Goal: Information Seeking & Learning: Check status

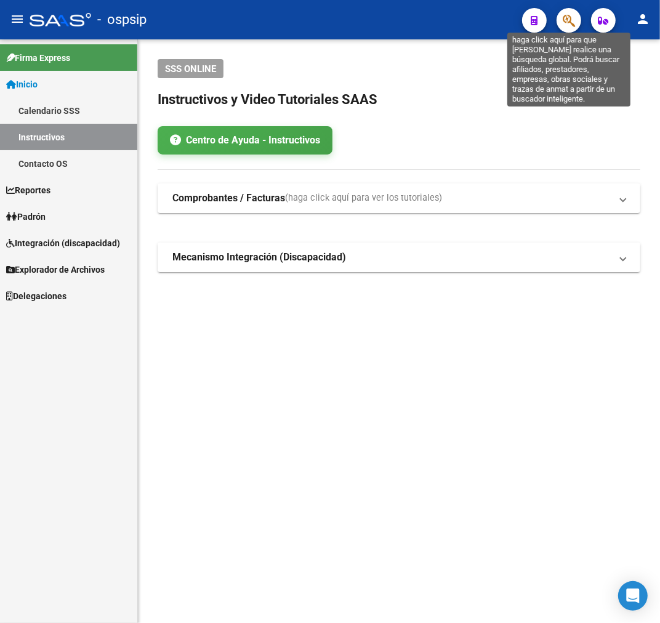
click at [572, 22] on icon "button" at bounding box center [568, 21] width 12 height 14
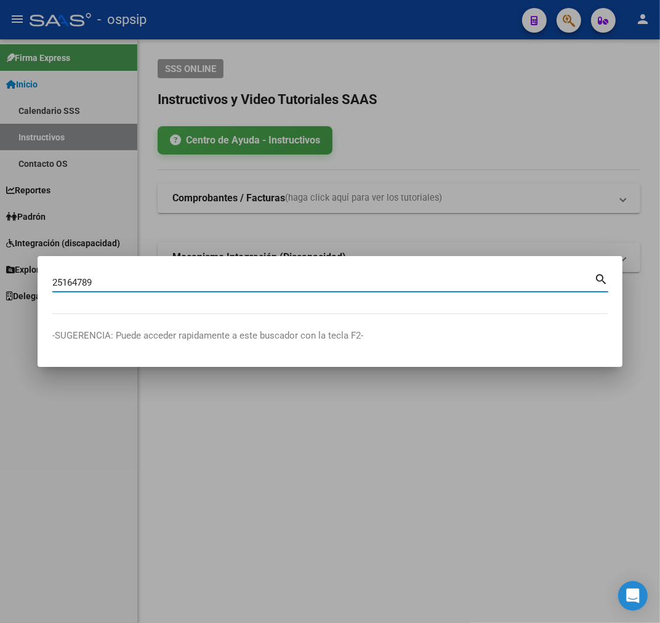
type input "25164789"
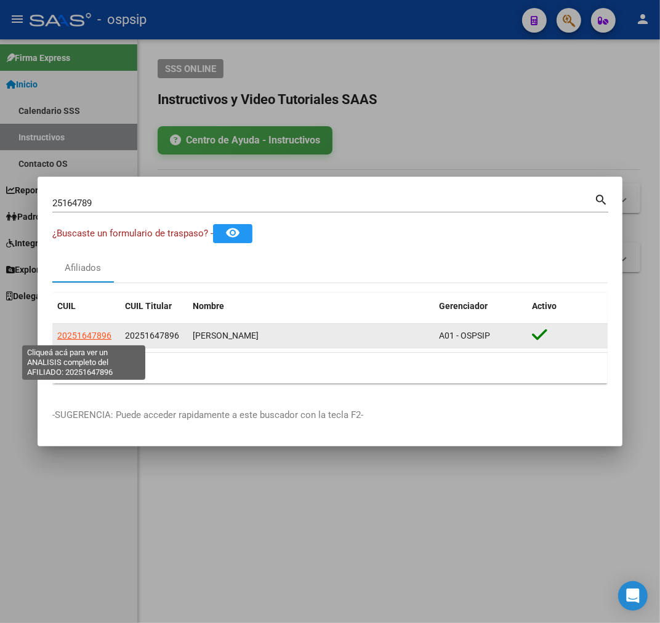
click at [78, 331] on span "20251647896" at bounding box center [84, 335] width 54 height 10
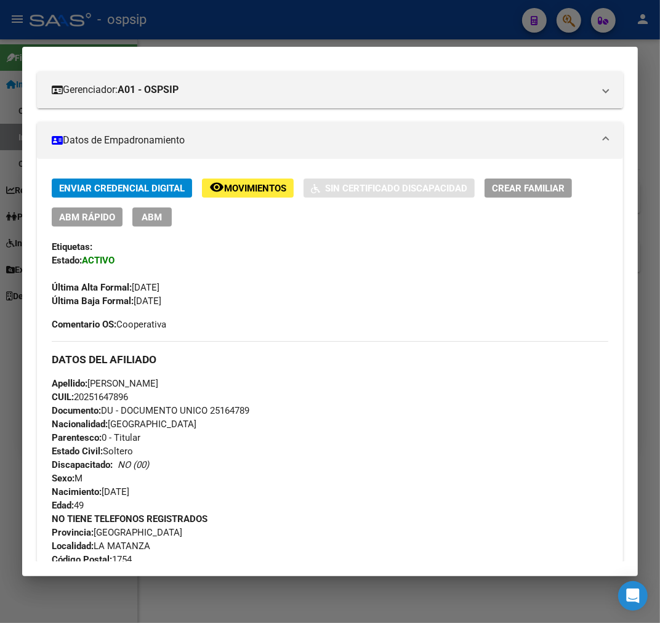
scroll to position [205, 0]
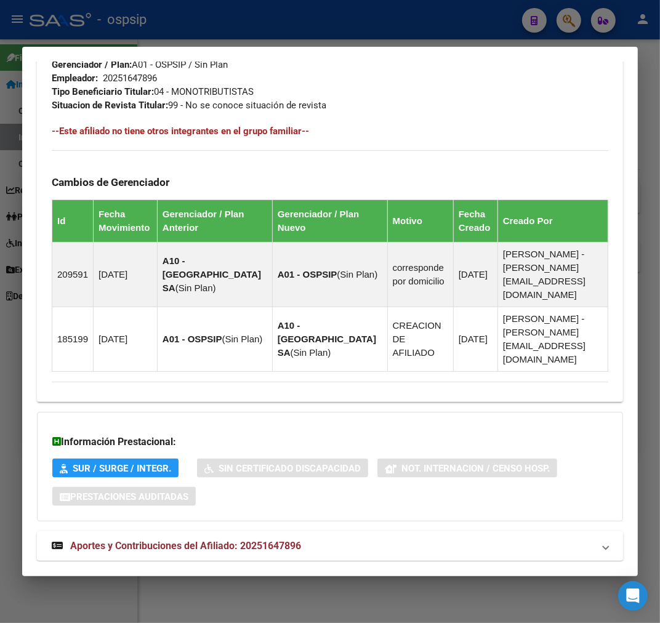
click at [385, 531] on mat-expansion-panel-header "Aportes y Contribuciones del Afiliado: 20251647896" at bounding box center [330, 546] width 586 height 30
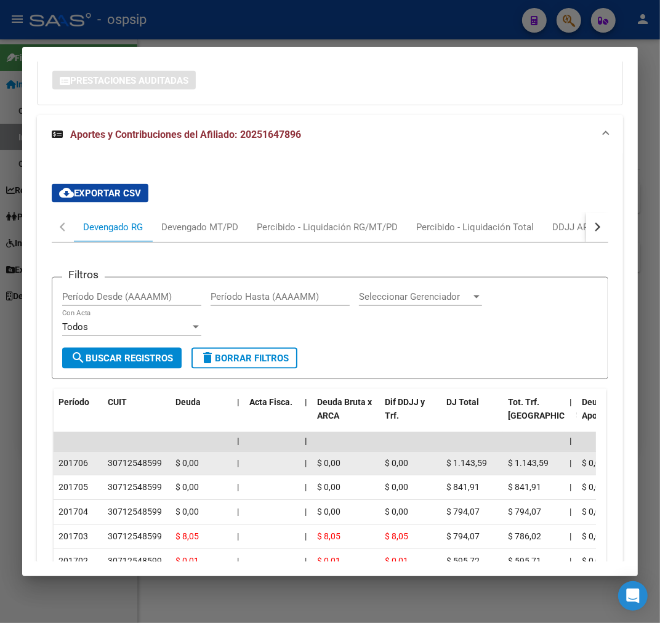
scroll to position [1189, 0]
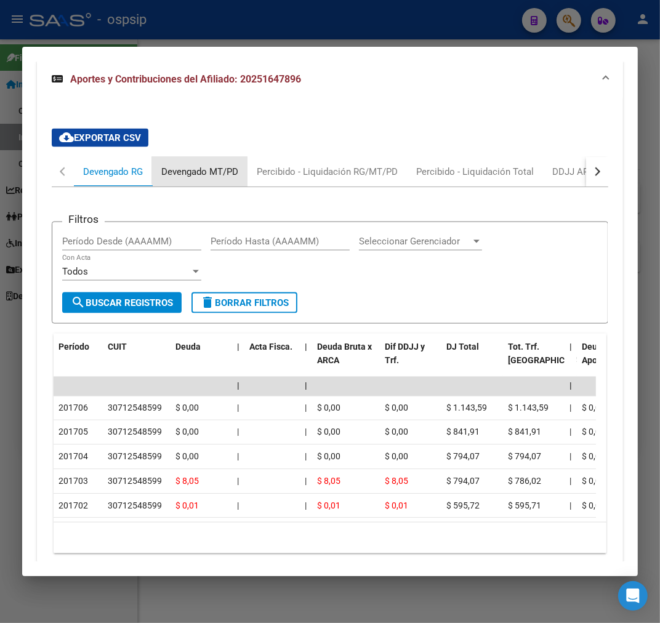
click at [216, 165] on div "Devengado MT/PD" at bounding box center [199, 172] width 77 height 14
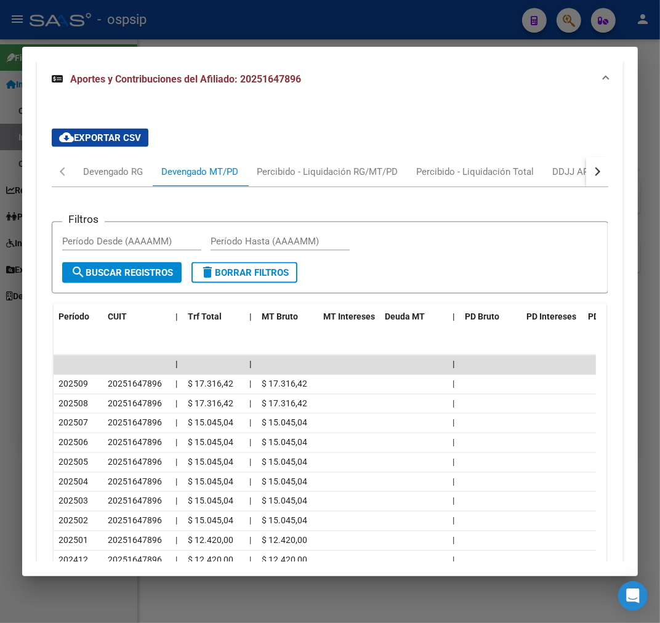
click at [359, 28] on div at bounding box center [330, 311] width 660 height 623
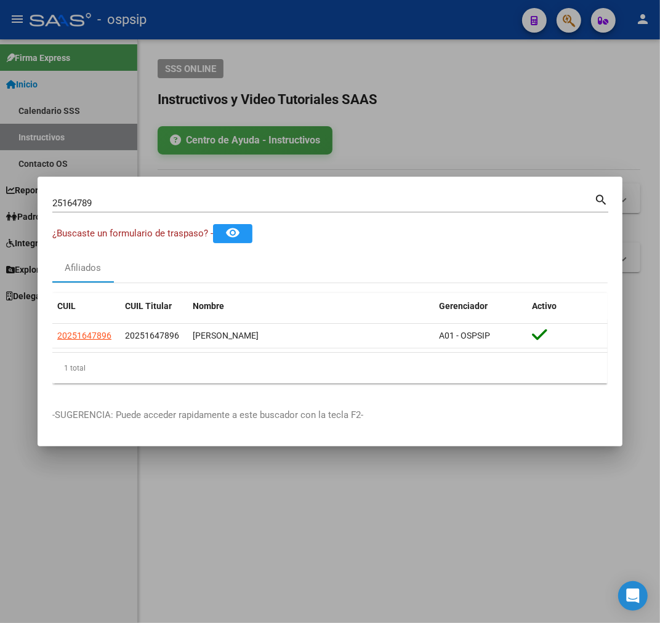
drag, startPoint x: 359, startPoint y: 27, endPoint x: 480, endPoint y: 50, distance: 122.7
click at [360, 28] on div at bounding box center [330, 311] width 660 height 623
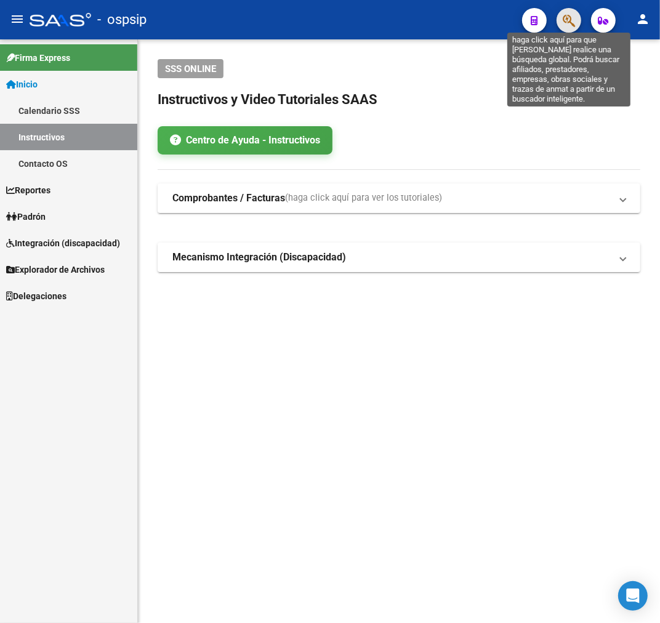
click at [568, 22] on icon "button" at bounding box center [568, 21] width 12 height 14
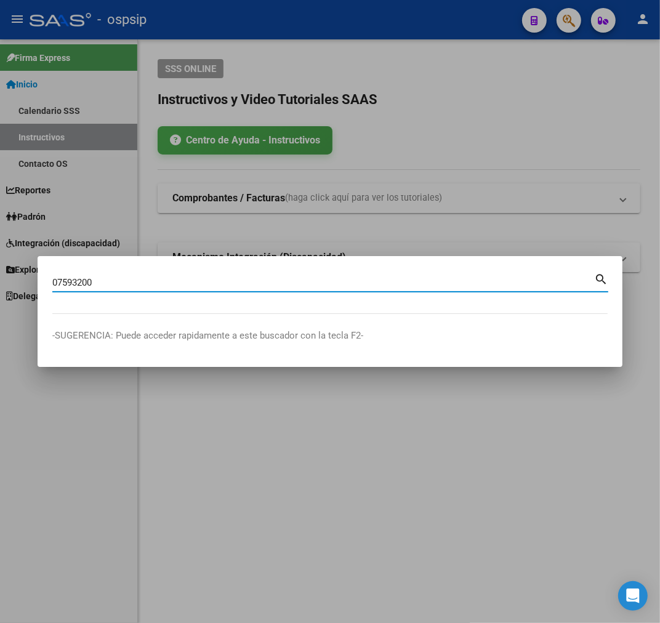
type input "07593200"
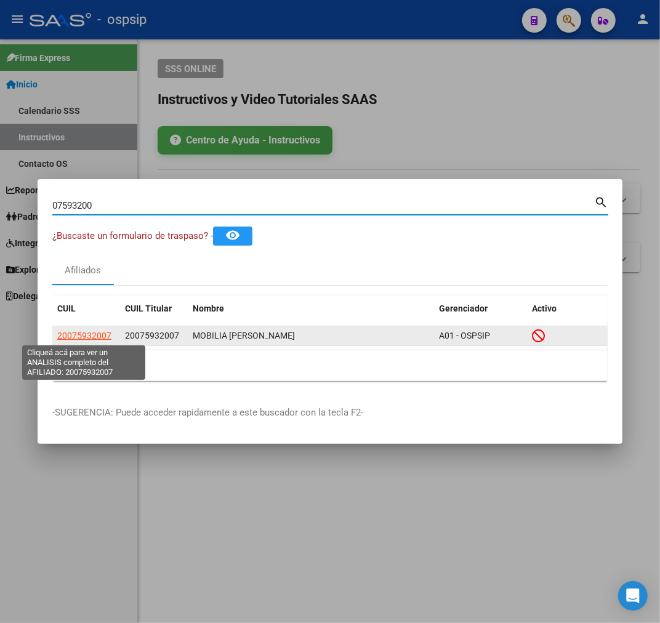
click at [102, 332] on span "20075932007" at bounding box center [84, 335] width 54 height 10
type textarea "20075932007"
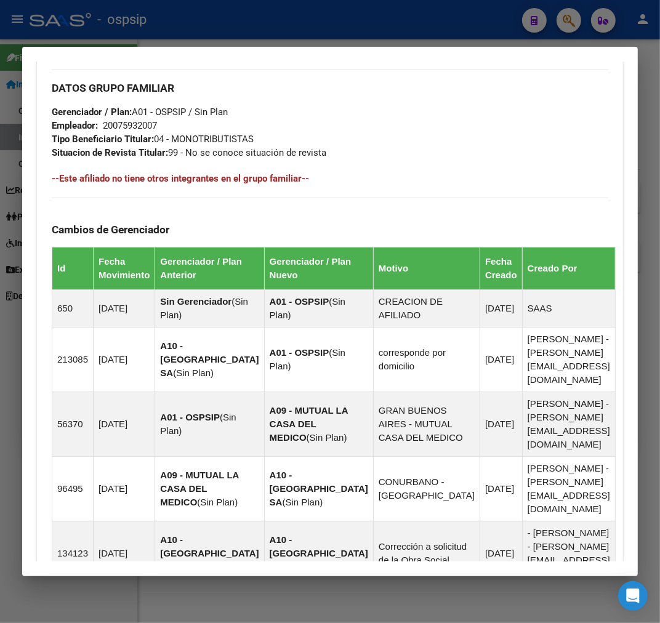
scroll to position [871, 0]
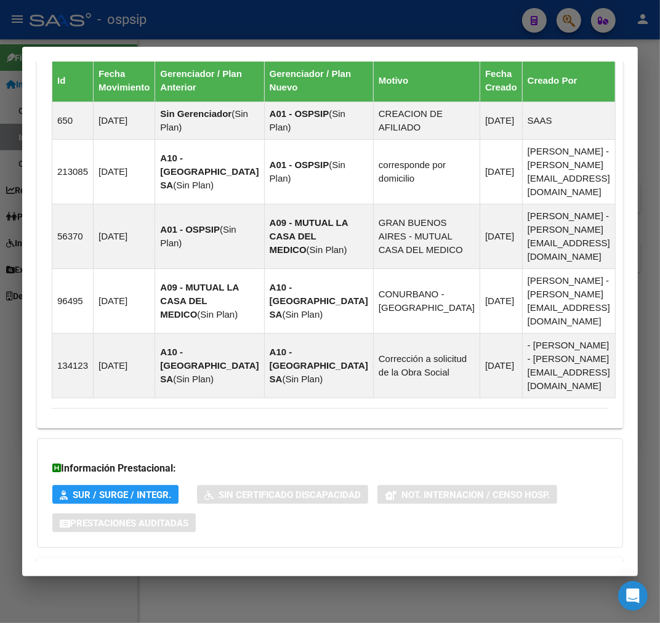
click at [377, 565] on mat-panel-title "Aportes y Contribuciones del Afiliado: 20075932007" at bounding box center [323, 572] width 542 height 15
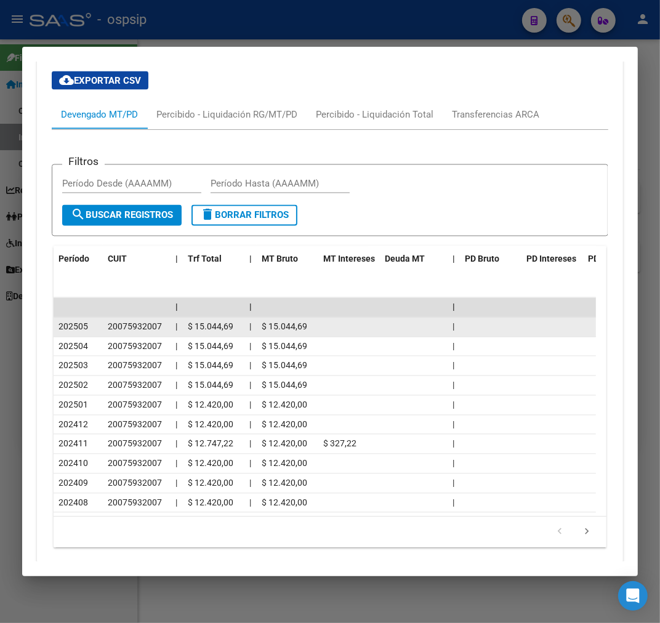
scroll to position [1085, 0]
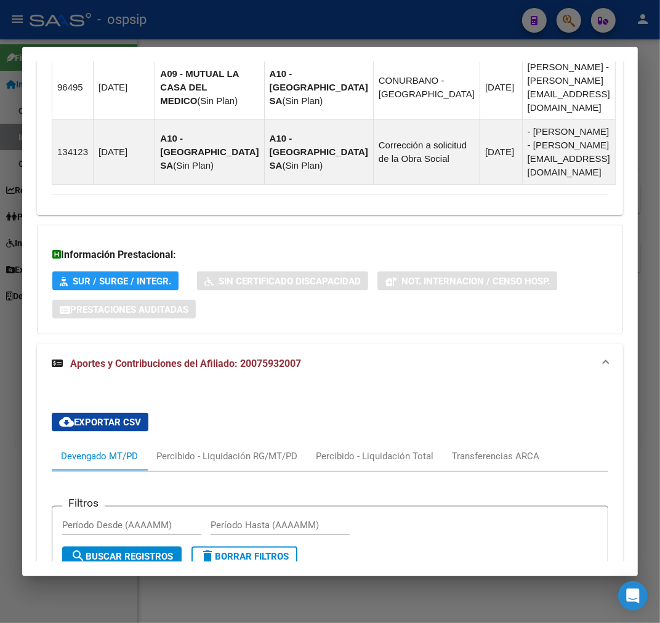
click at [333, 34] on div at bounding box center [330, 311] width 660 height 623
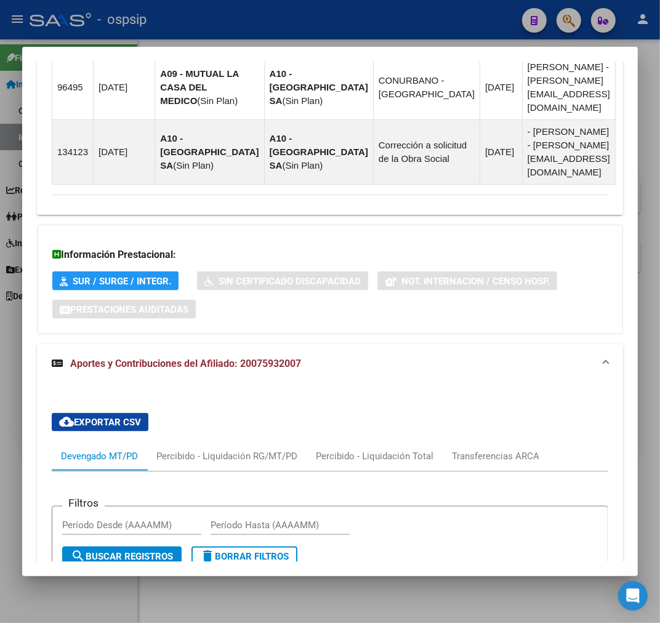
click at [333, 34] on div at bounding box center [330, 311] width 660 height 623
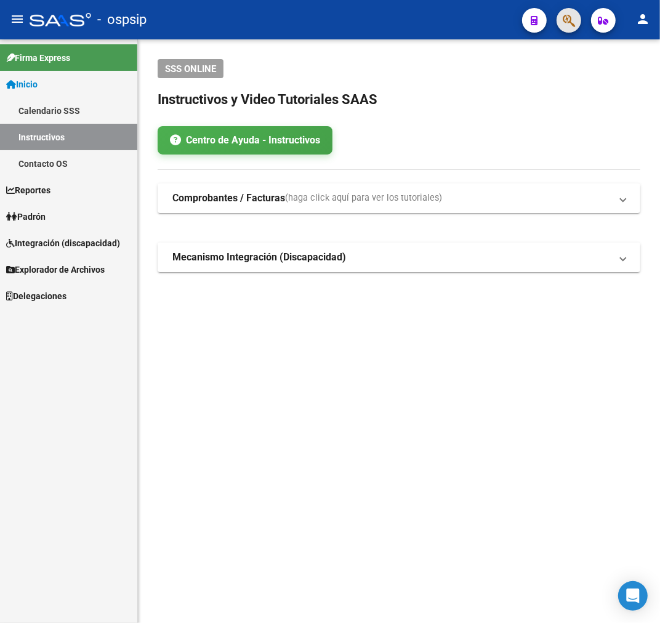
click at [561, 18] on button "button" at bounding box center [568, 20] width 25 height 25
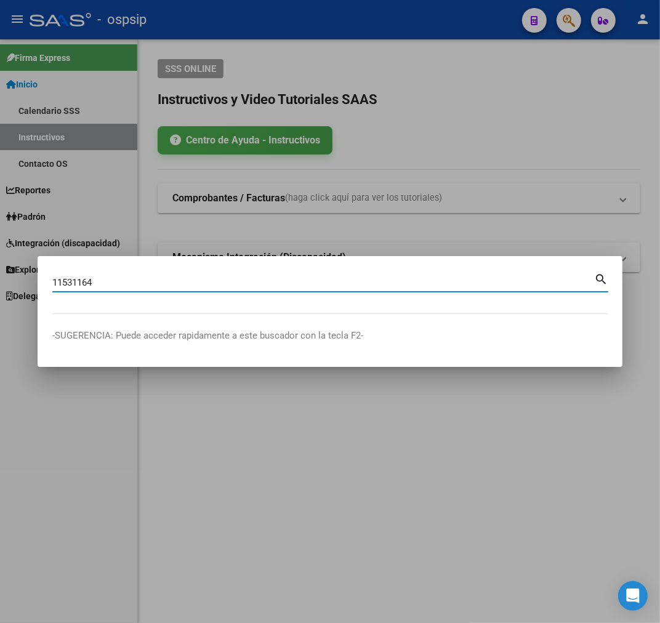
type input "11531164"
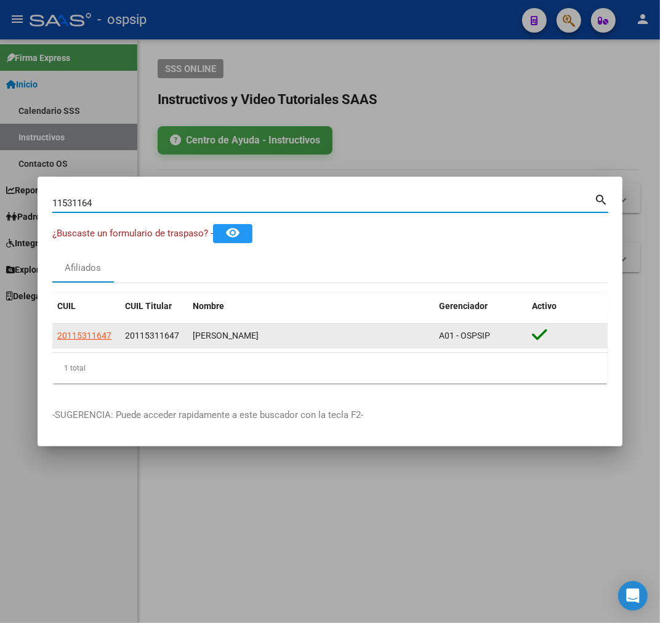
click at [72, 327] on datatable-body-cell "20115311647" at bounding box center [86, 336] width 68 height 24
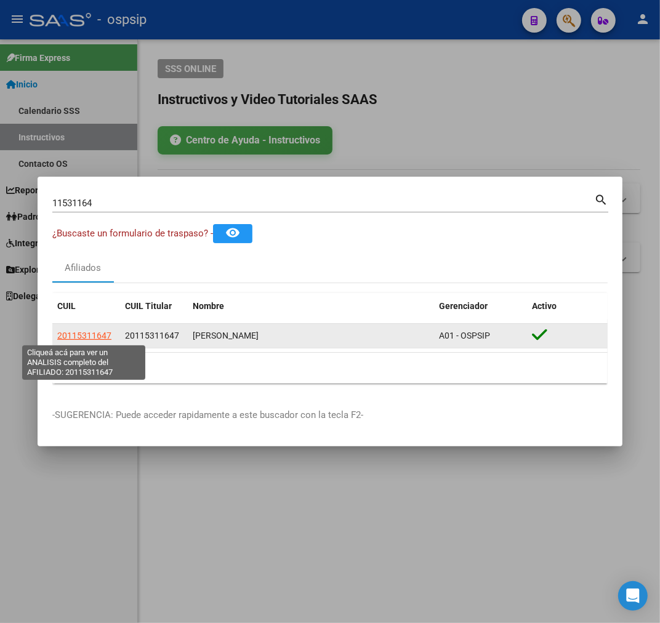
click at [81, 334] on span "20115311647" at bounding box center [84, 335] width 54 height 10
type textarea "20115311647"
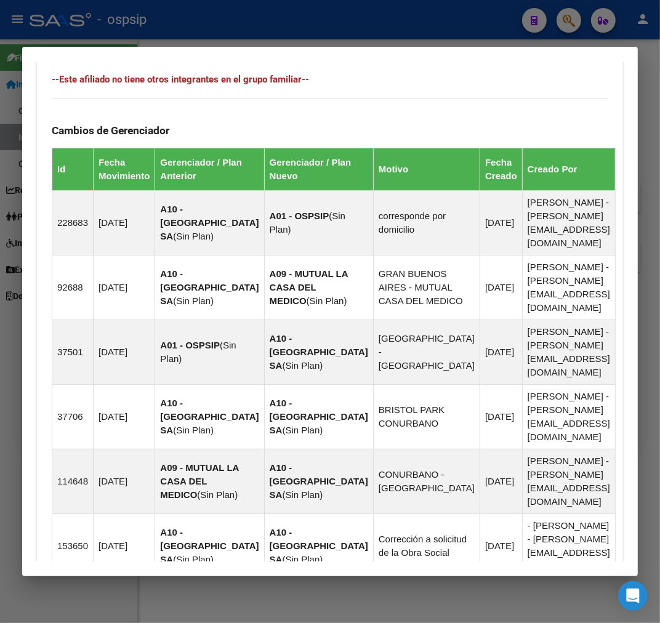
scroll to position [885, 0]
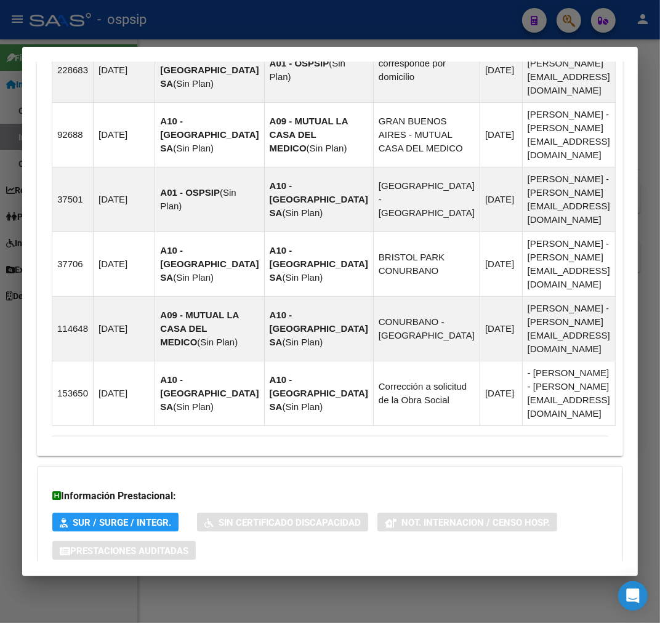
drag, startPoint x: 357, startPoint y: 530, endPoint x: 402, endPoint y: 501, distance: 53.9
click at [357, 585] on mat-expansion-panel-header "Aportes y Contribuciones del Afiliado: 20115311647" at bounding box center [330, 600] width 586 height 30
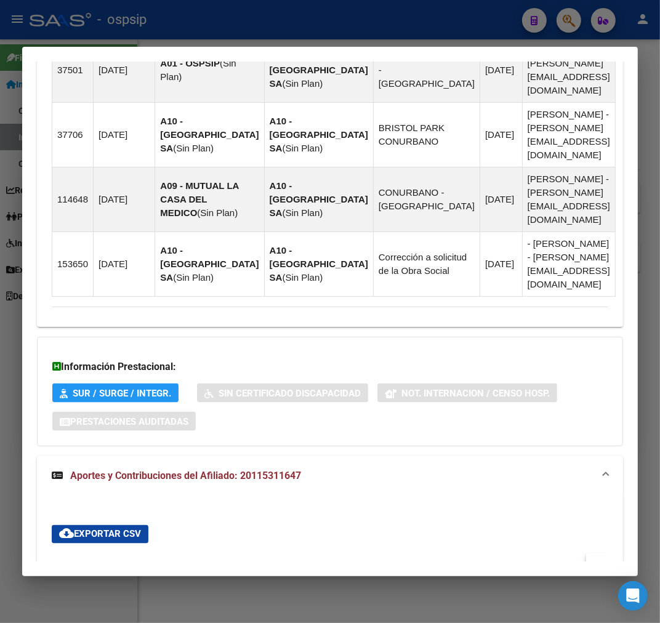
scroll to position [1425, 0]
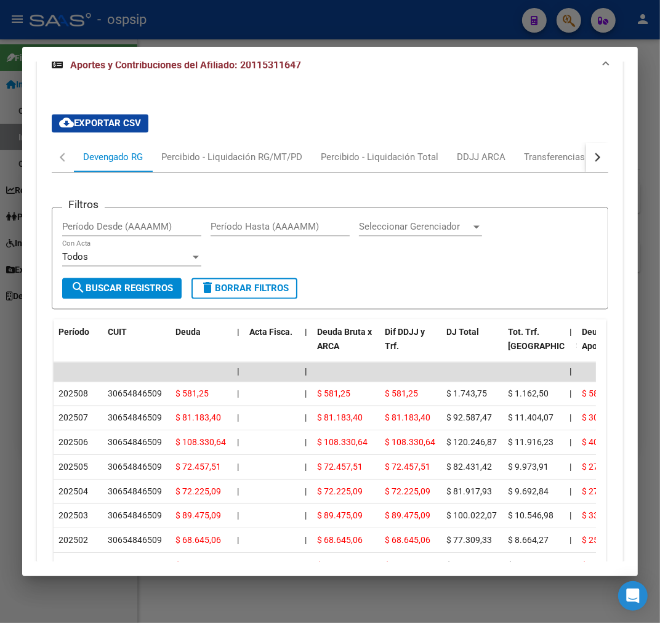
click at [586, 143] on button "button" at bounding box center [597, 158] width 22 height 30
click at [558, 143] on div "ARCA Relaciones Laborales" at bounding box center [513, 158] width 134 height 30
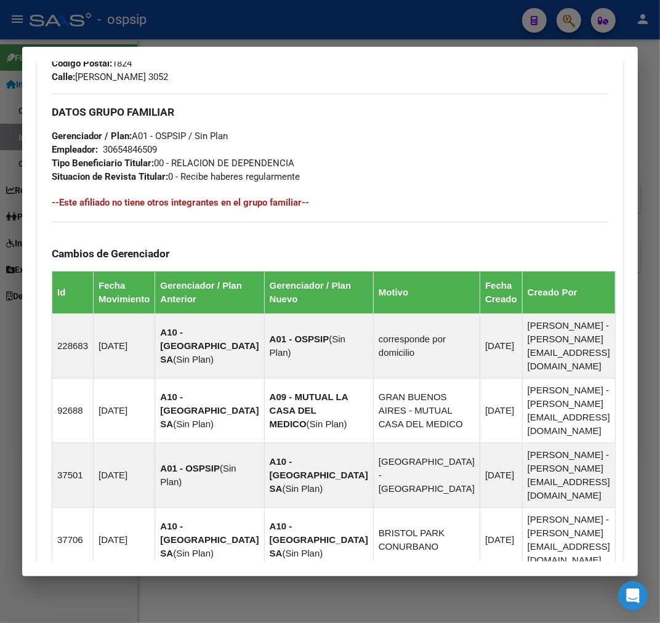
scroll to position [130, 0]
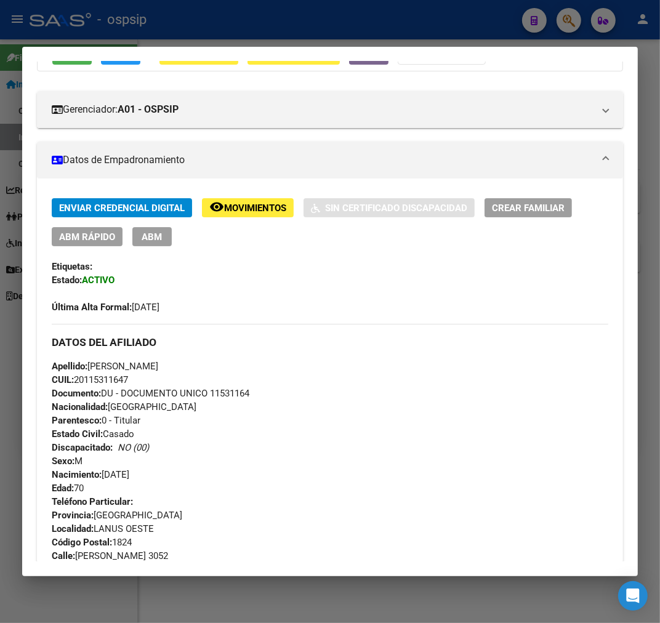
click at [346, 20] on div at bounding box center [330, 311] width 660 height 623
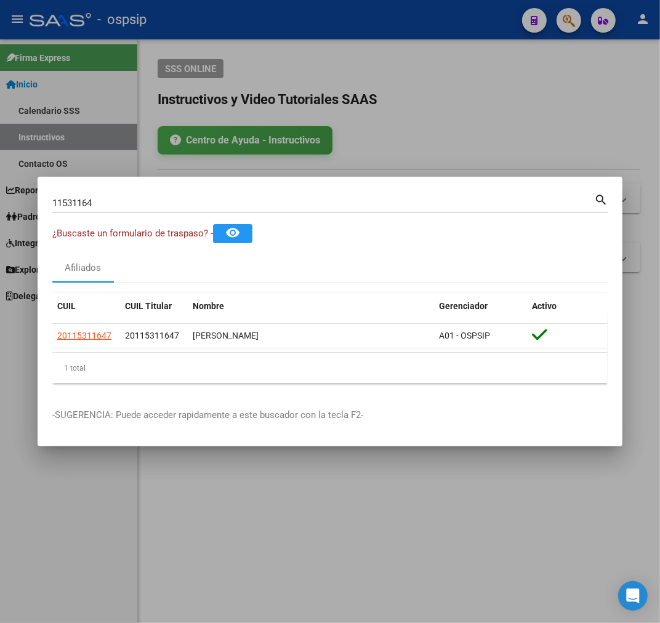
click at [346, 20] on div at bounding box center [330, 311] width 660 height 623
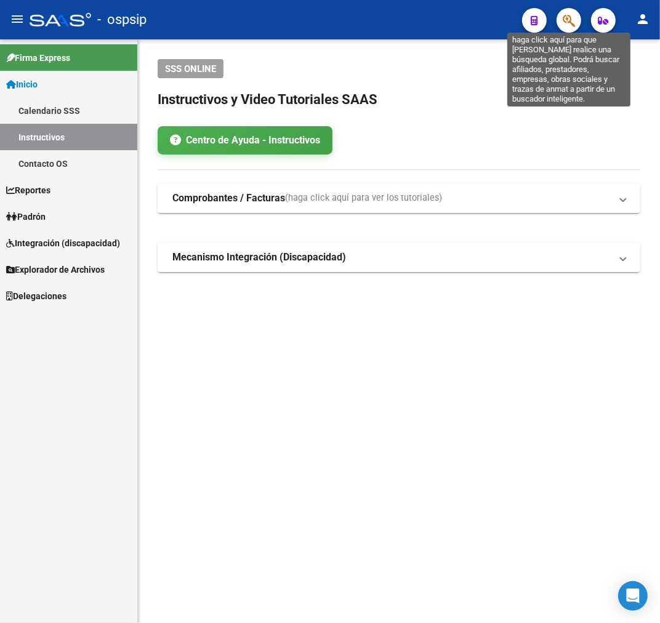
click at [564, 21] on icon "button" at bounding box center [568, 21] width 12 height 14
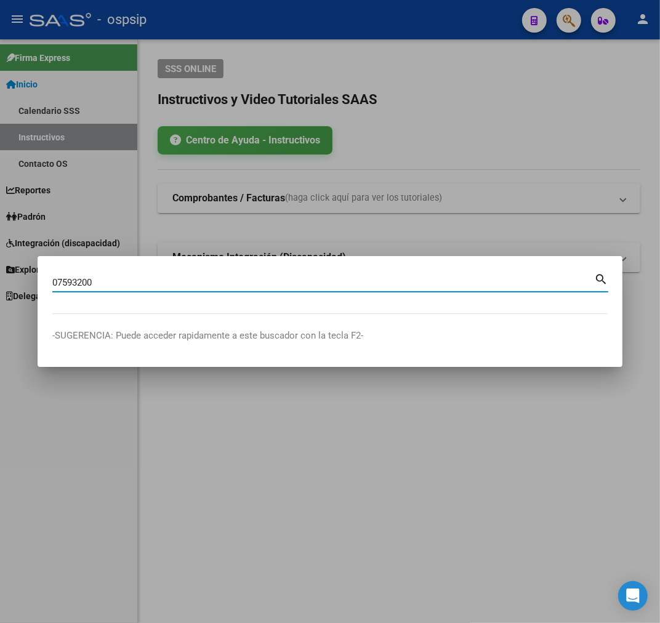
type input "07593200"
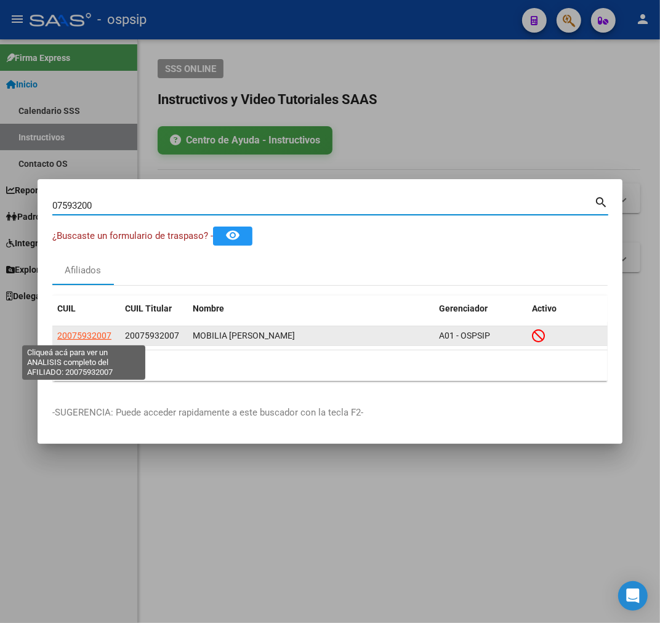
click at [82, 331] on span "20075932007" at bounding box center [84, 335] width 54 height 10
type textarea "20075932007"
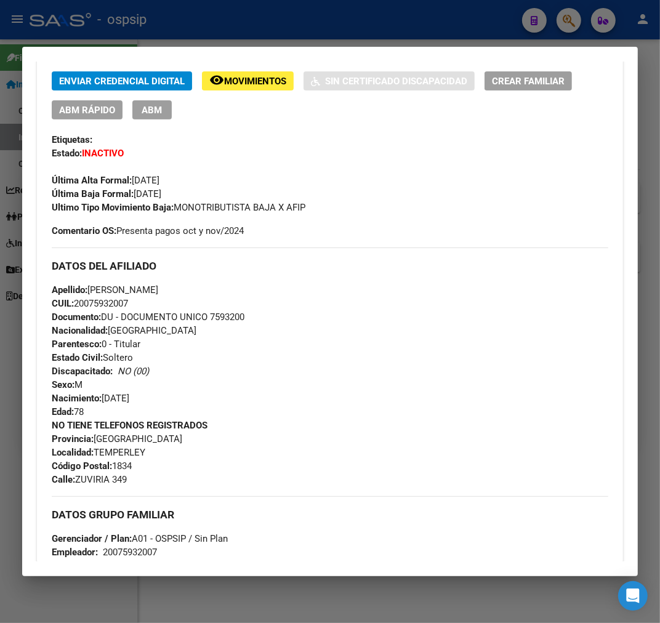
scroll to position [546, 0]
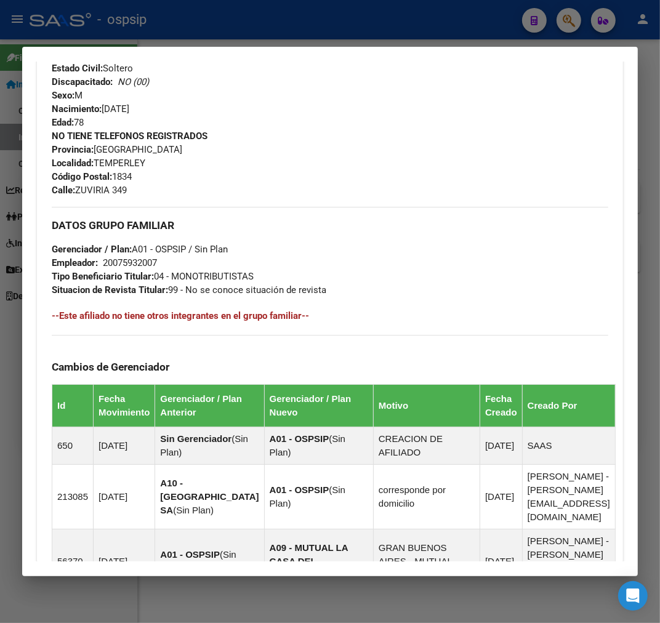
click at [257, 33] on div at bounding box center [330, 311] width 660 height 623
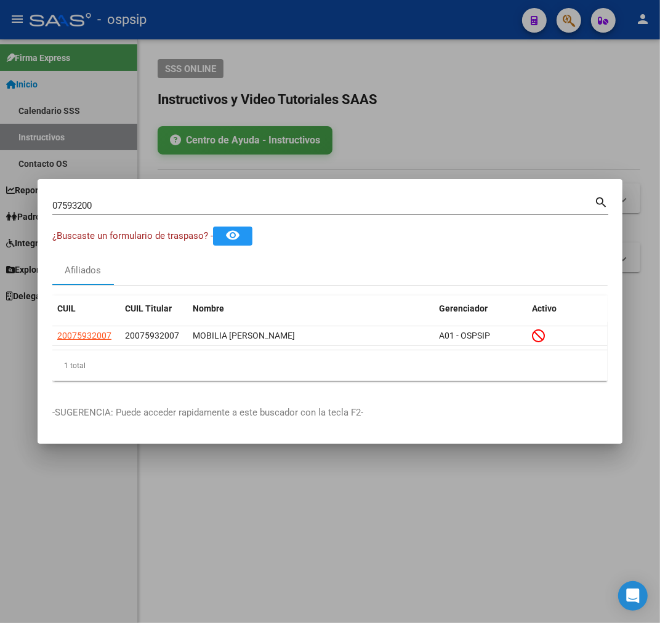
drag, startPoint x: 361, startPoint y: 185, endPoint x: 368, endPoint y: 191, distance: 9.6
click at [361, 185] on mat-dialog-container "07593200 Buscar (apellido, dni, cuil, nro traspaso, cuit, obra social) search ¿…" at bounding box center [330, 311] width 585 height 265
click at [465, 25] on div at bounding box center [330, 311] width 660 height 623
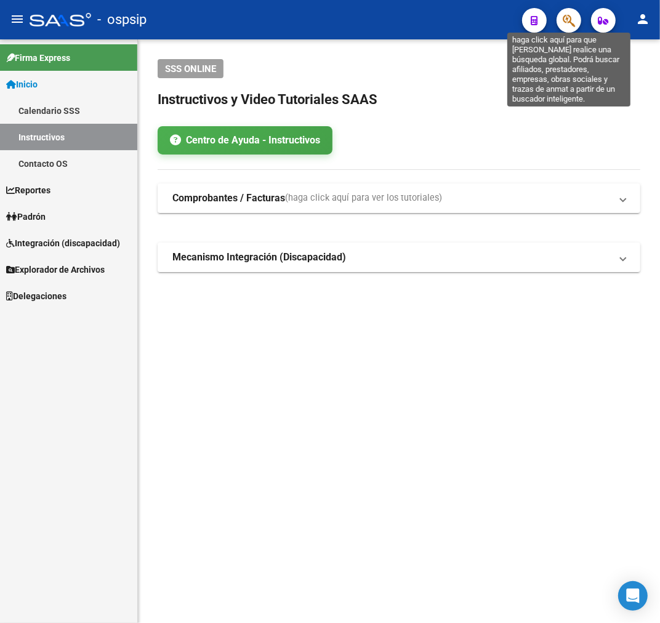
click at [571, 17] on icon "button" at bounding box center [568, 21] width 12 height 14
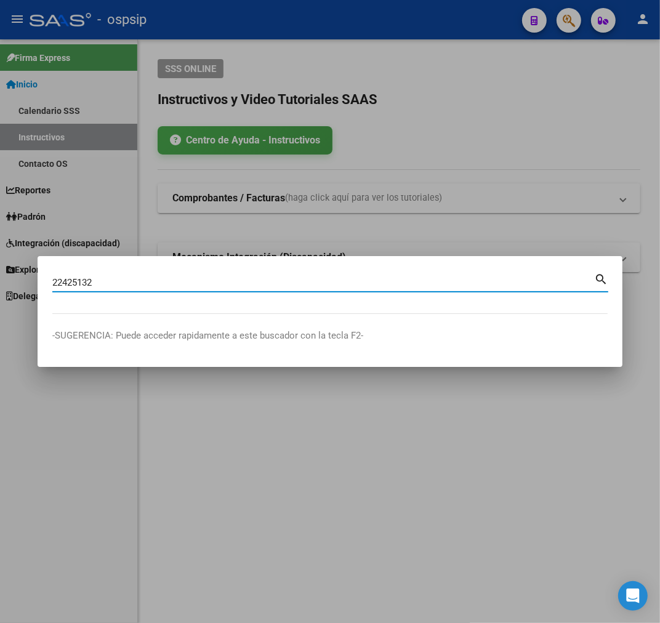
type input "22425132"
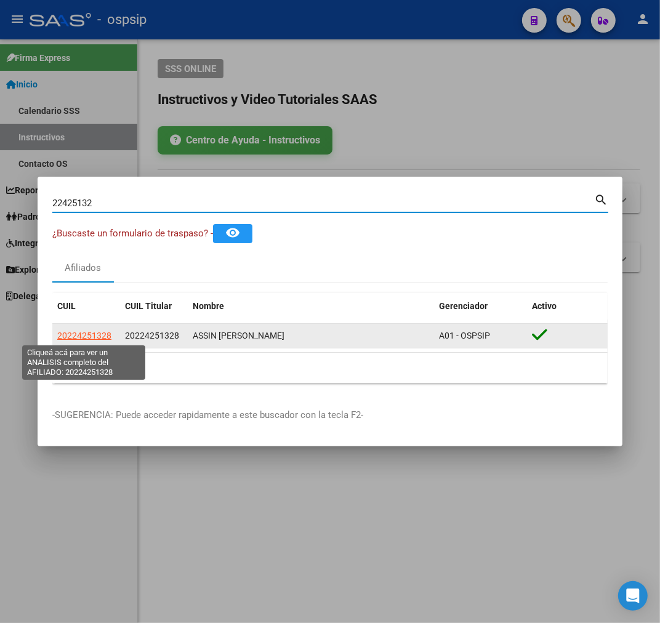
click at [71, 330] on span "20224251328" at bounding box center [84, 335] width 54 height 10
type textarea "20224251328"
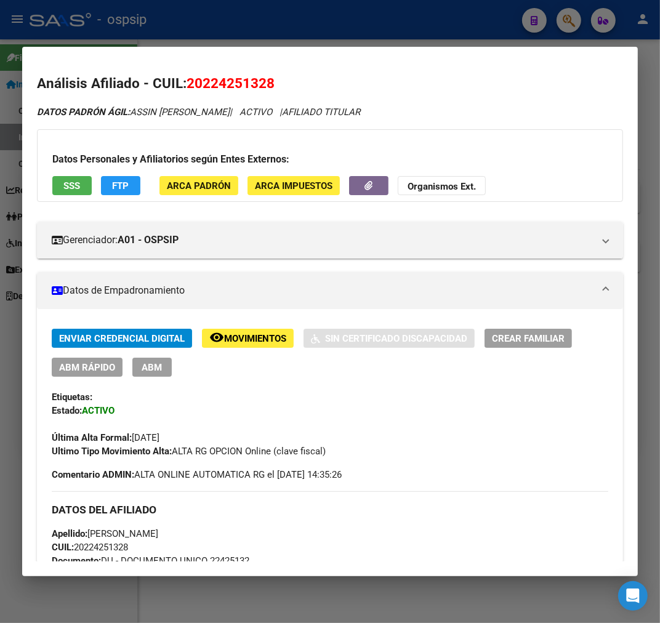
click at [312, 38] on div at bounding box center [330, 311] width 660 height 623
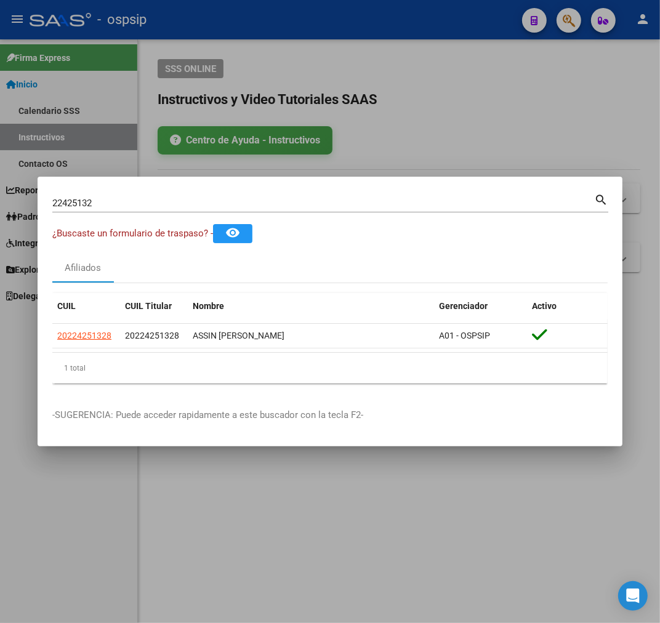
click at [564, 28] on div at bounding box center [330, 311] width 660 height 623
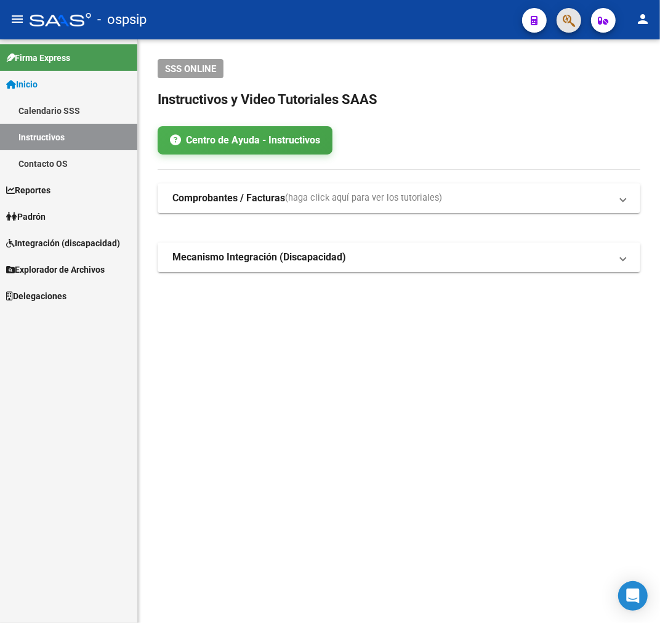
click at [561, 25] on button "button" at bounding box center [568, 20] width 25 height 25
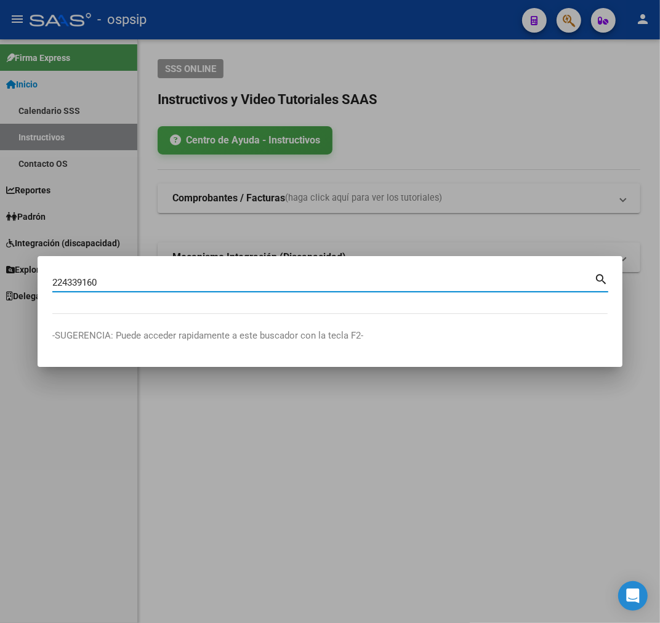
type input "224339160"
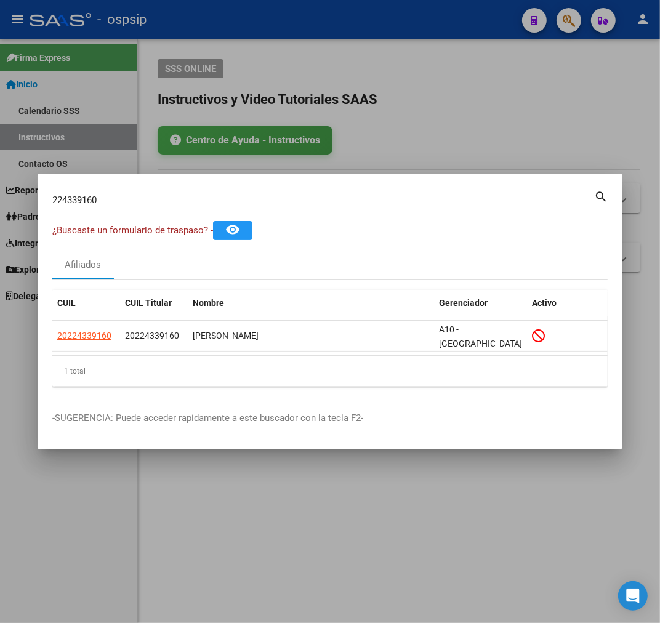
click at [419, 121] on div at bounding box center [330, 311] width 660 height 623
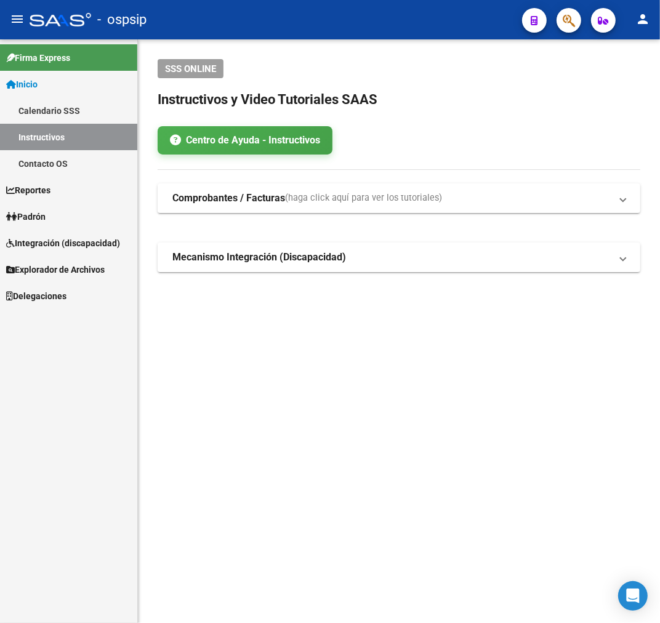
click at [577, 22] on button "button" at bounding box center [568, 20] width 25 height 25
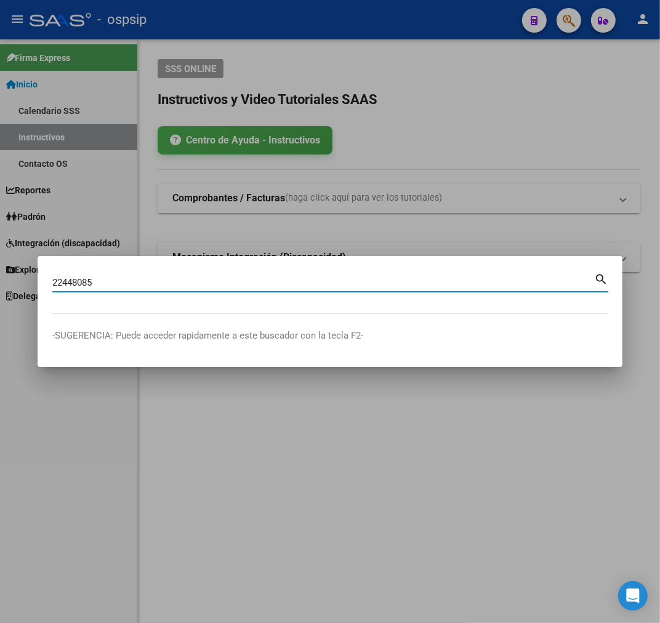
type input "22448085"
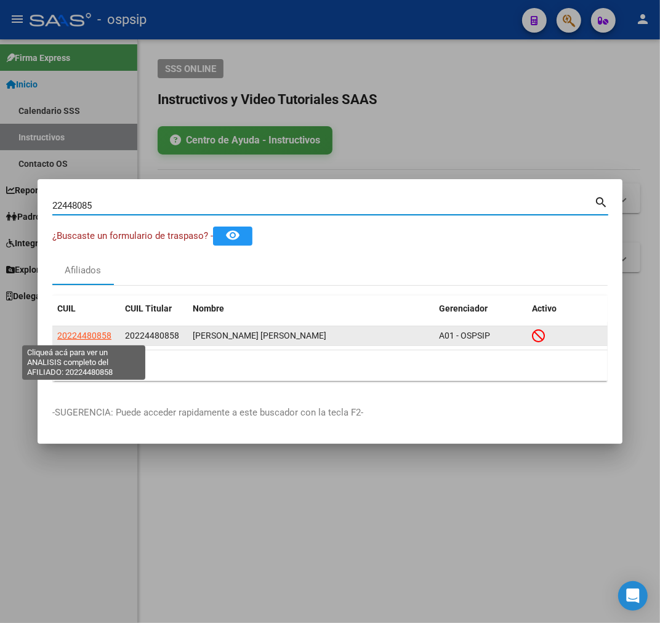
click at [82, 331] on span "20224480858" at bounding box center [84, 335] width 54 height 10
type textarea "20224480858"
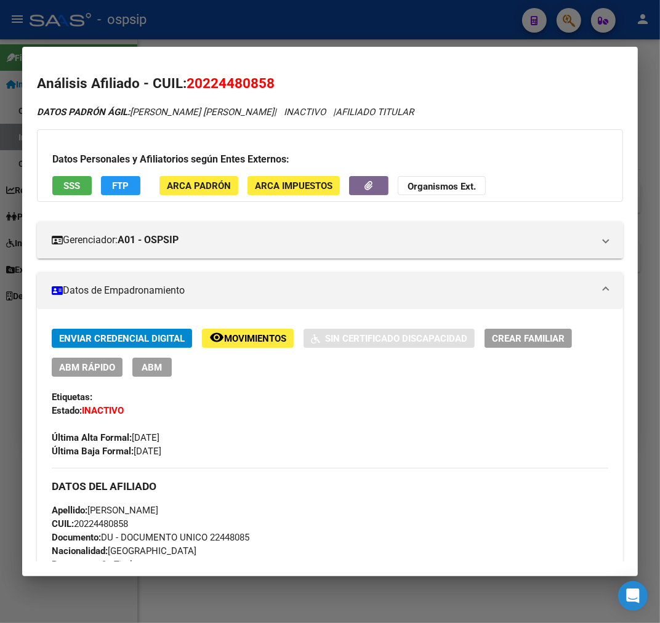
click at [306, 6] on div at bounding box center [330, 311] width 660 height 623
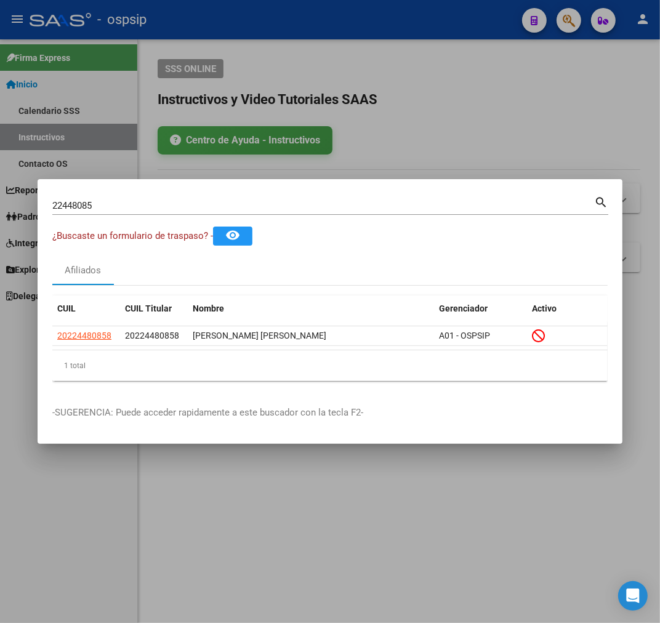
click at [423, 39] on div at bounding box center [330, 311] width 660 height 623
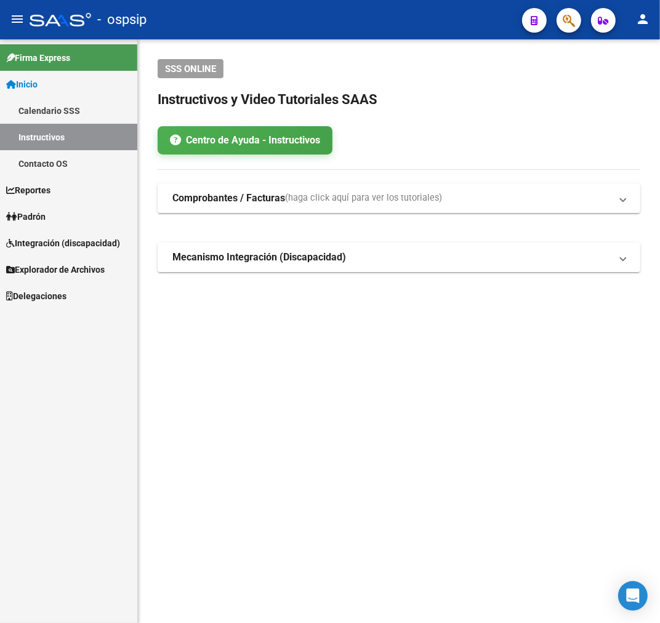
click at [576, 21] on button "button" at bounding box center [568, 20] width 25 height 25
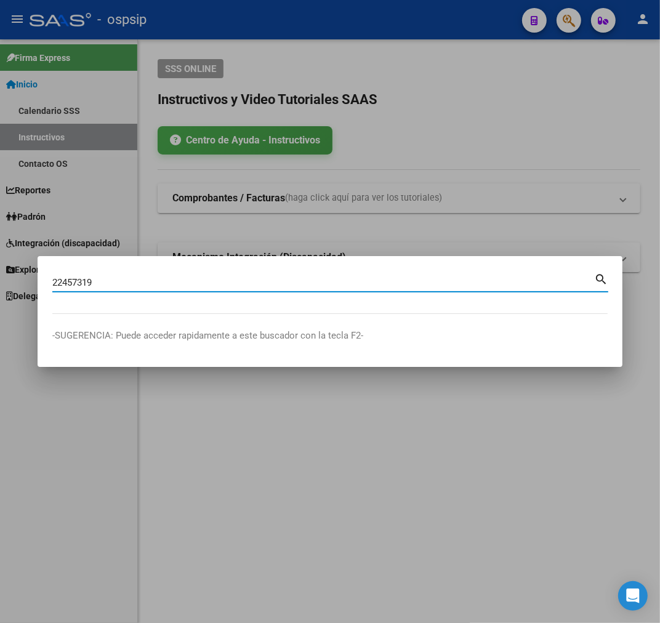
type input "22457319"
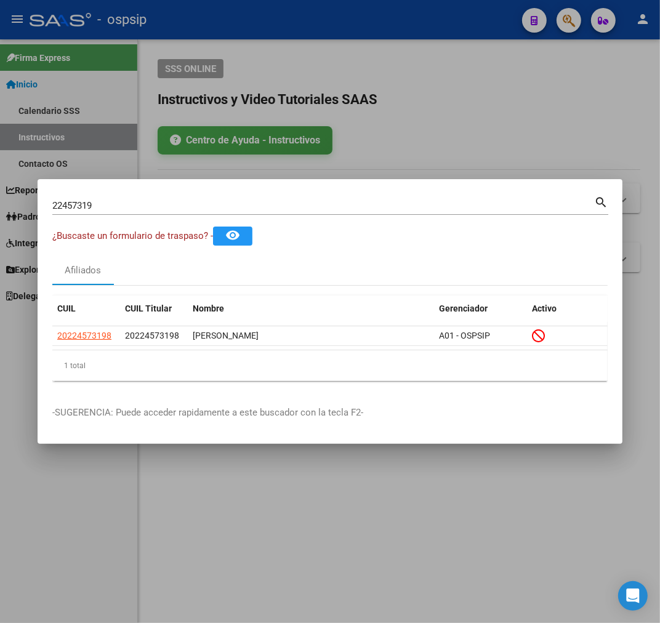
click at [276, 503] on div at bounding box center [330, 311] width 660 height 623
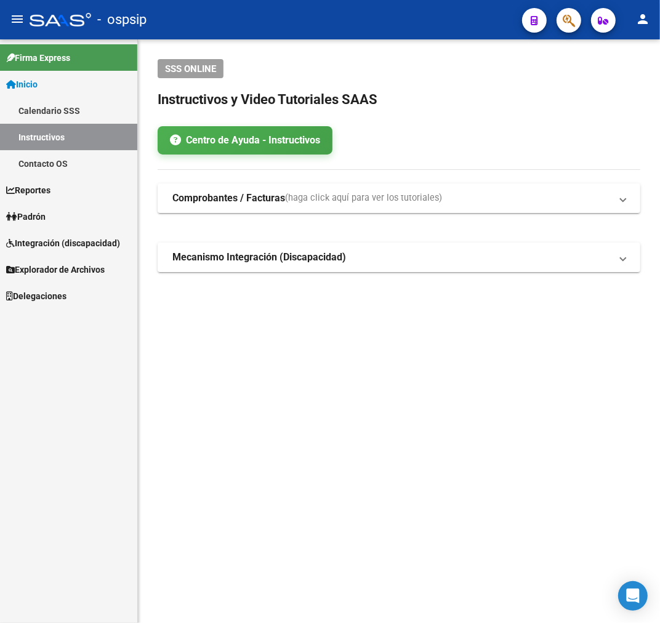
click at [556, 32] on div at bounding box center [563, 19] width 34 height 25
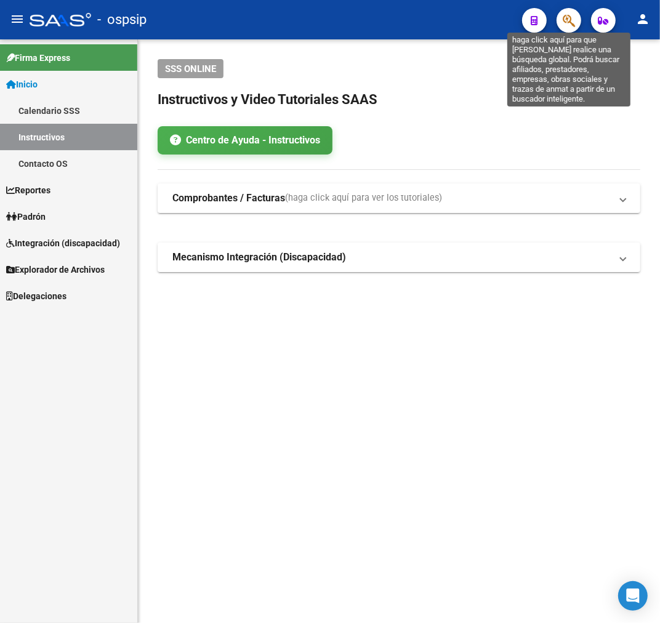
click at [569, 25] on icon "button" at bounding box center [568, 21] width 12 height 14
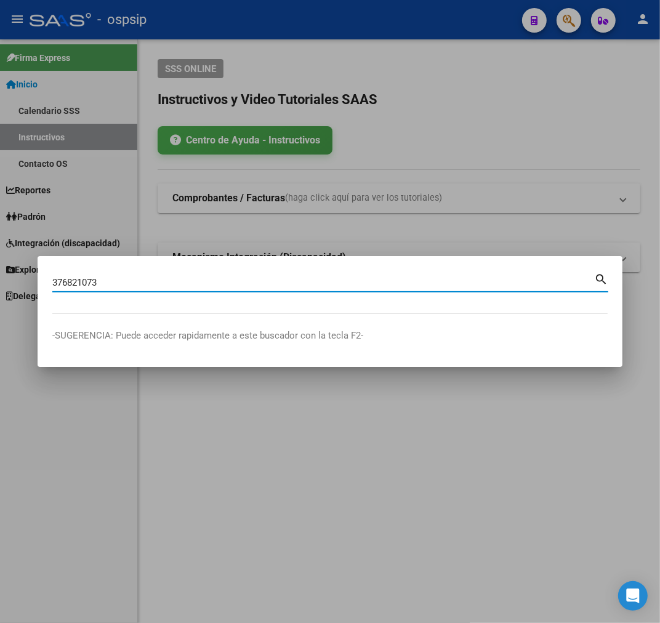
type input "376821073"
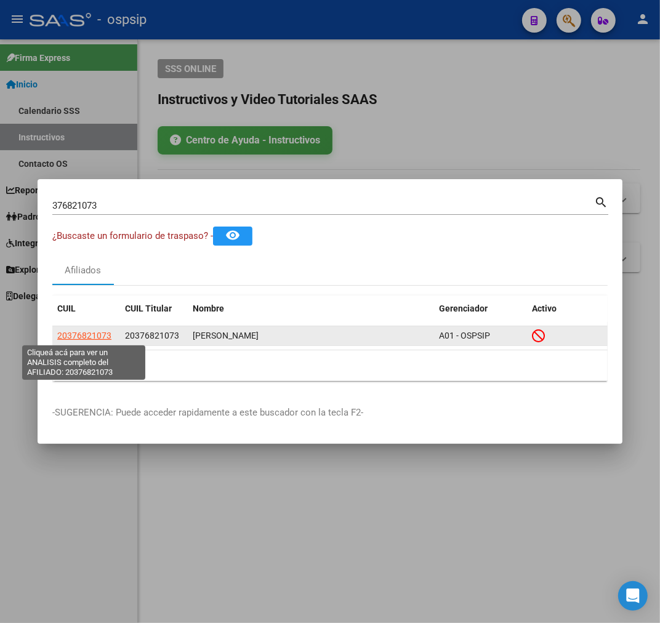
click at [84, 333] on span "20376821073" at bounding box center [84, 335] width 54 height 10
type textarea "20376821073"
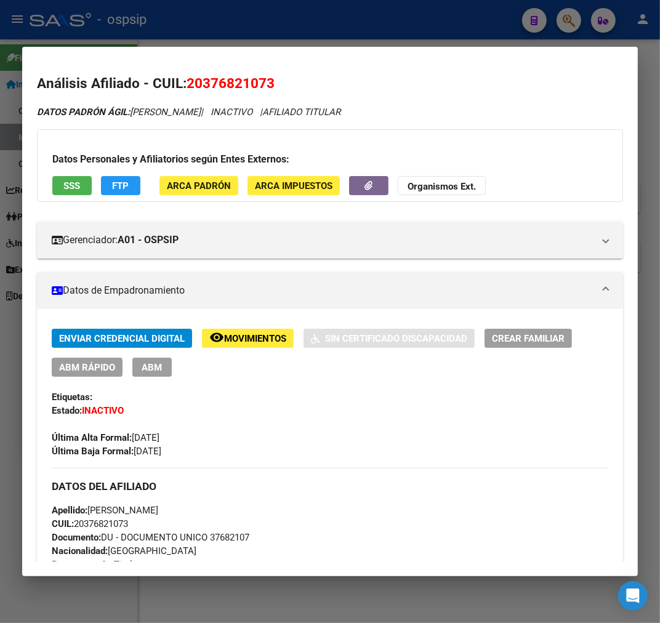
scroll to position [478, 0]
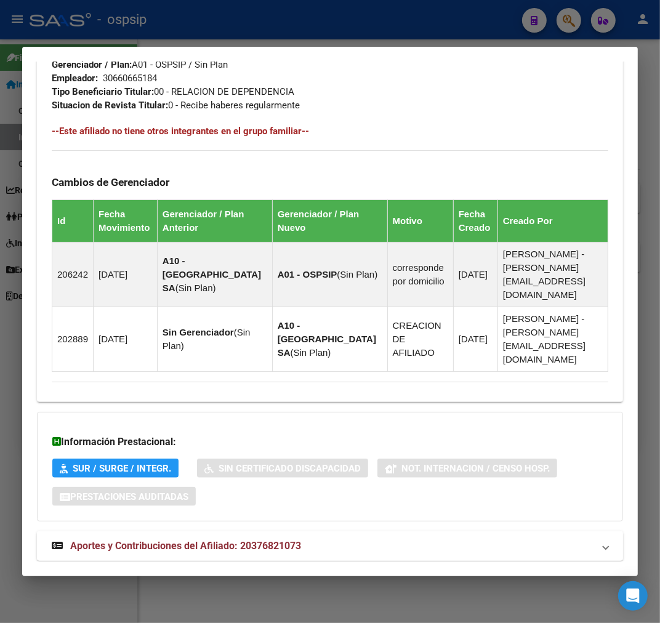
drag, startPoint x: 455, startPoint y: 526, endPoint x: 482, endPoint y: 511, distance: 30.3
click at [458, 538] on mat-panel-title "Aportes y Contribuciones del Afiliado: 20376821073" at bounding box center [323, 545] width 542 height 15
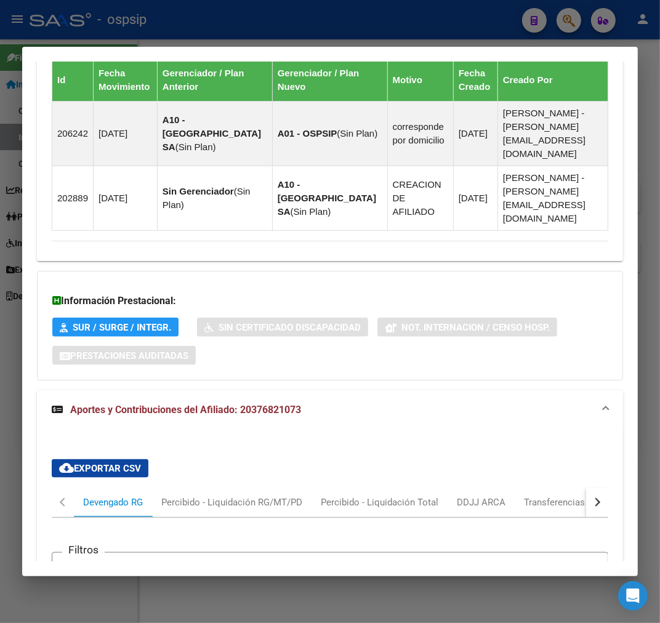
scroll to position [1041, 0]
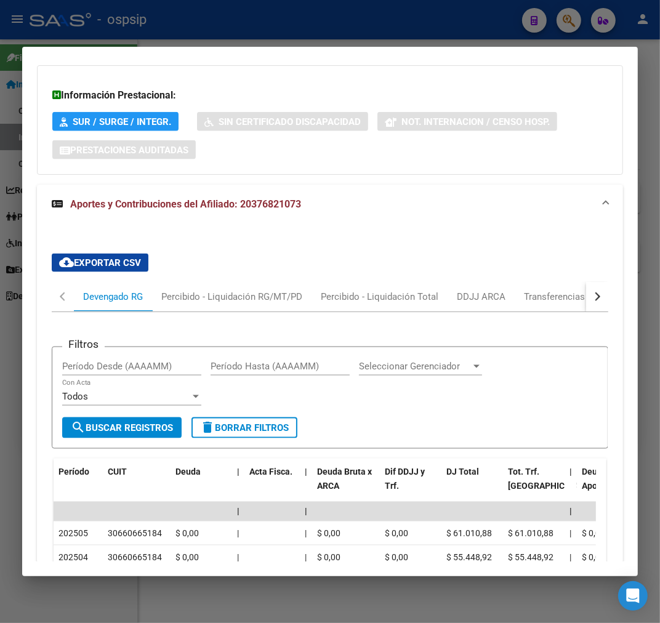
click at [593, 282] on button "button" at bounding box center [597, 297] width 22 height 30
click at [559, 282] on mat-tab-header "Devengado RG Percibido - Liquidación RG/MT/PD Percibido - Liquidación Total DDJ…" at bounding box center [330, 297] width 556 height 30
click at [540, 290] on div "ARCA Relaciones Laborales" at bounding box center [512, 297] width 115 height 14
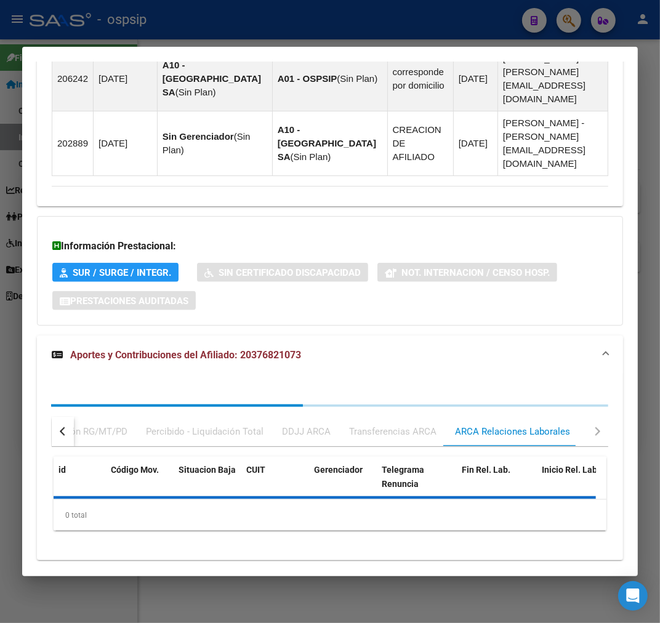
scroll to position [1009, 0]
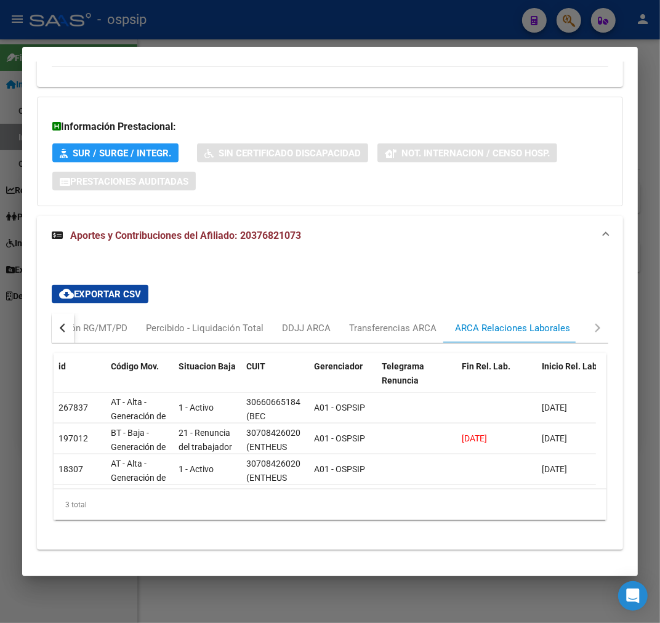
click at [342, 32] on div at bounding box center [330, 311] width 660 height 623
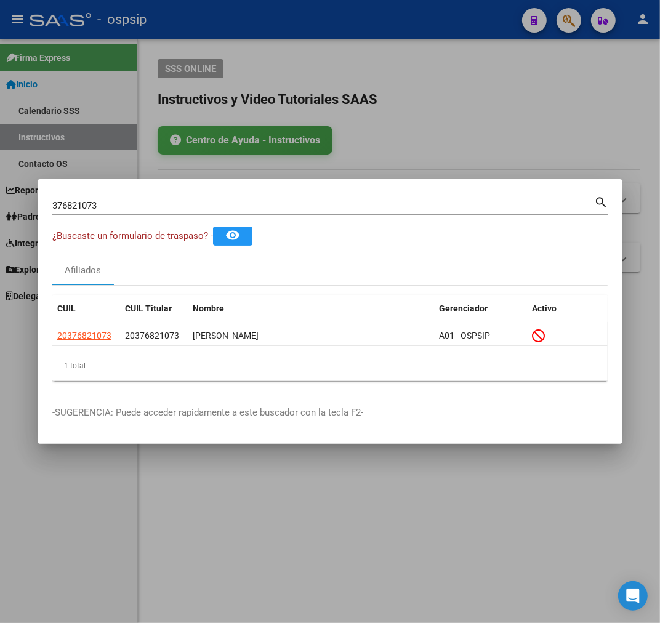
click at [340, 34] on div at bounding box center [330, 311] width 660 height 623
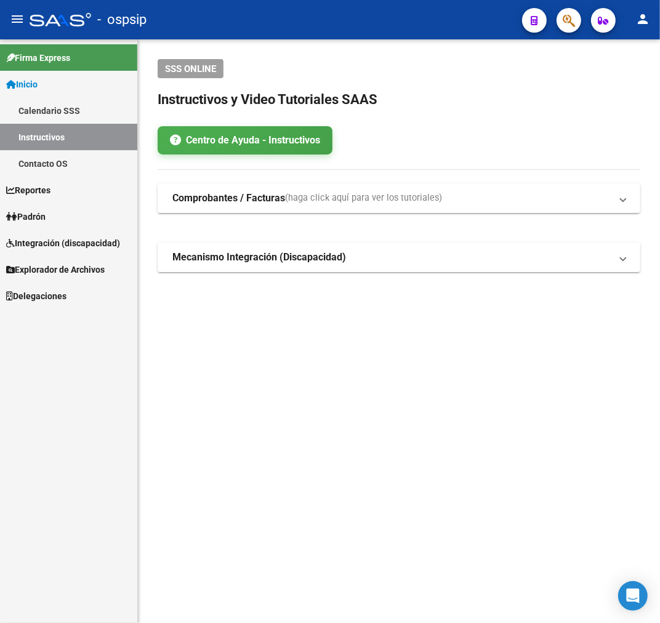
click at [580, 22] on button "button" at bounding box center [568, 20] width 25 height 25
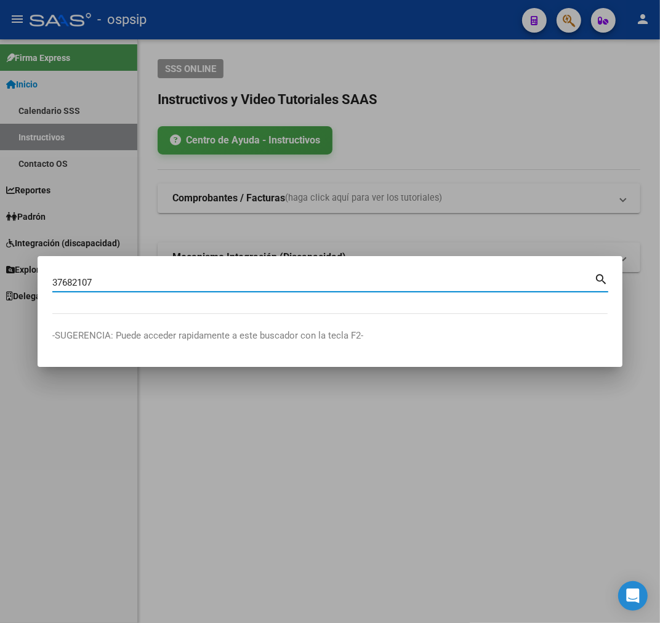
type input "37682107"
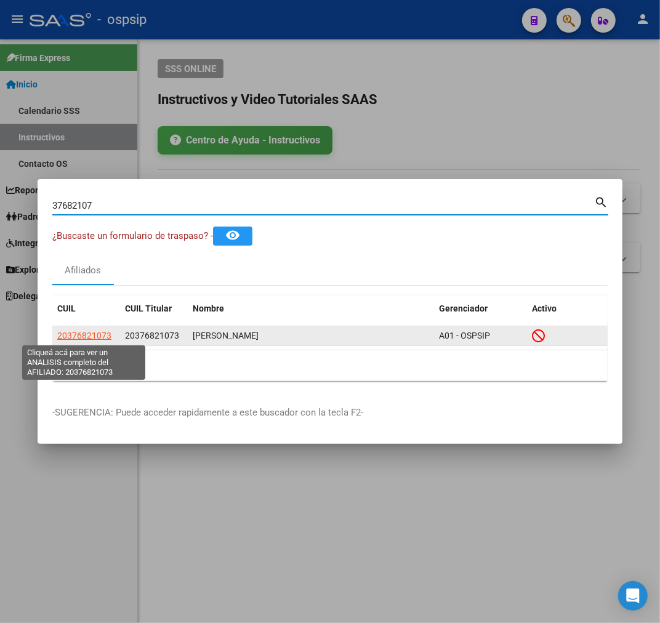
click at [92, 334] on span "20376821073" at bounding box center [84, 335] width 54 height 10
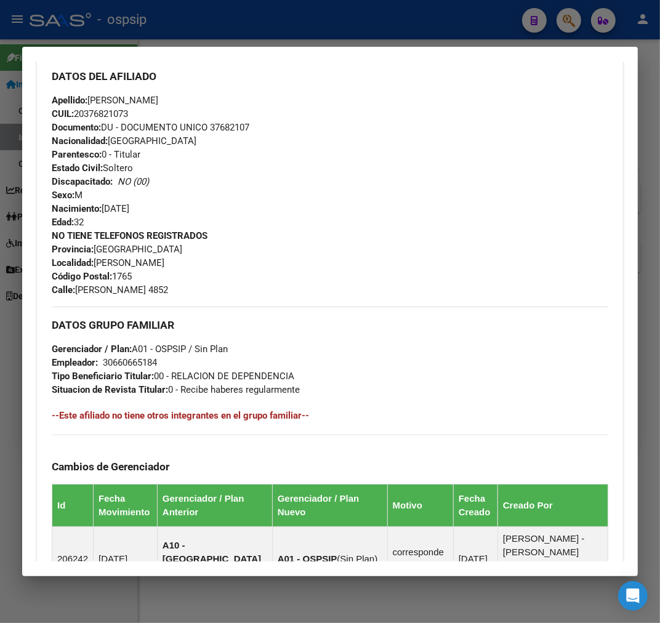
scroll to position [694, 0]
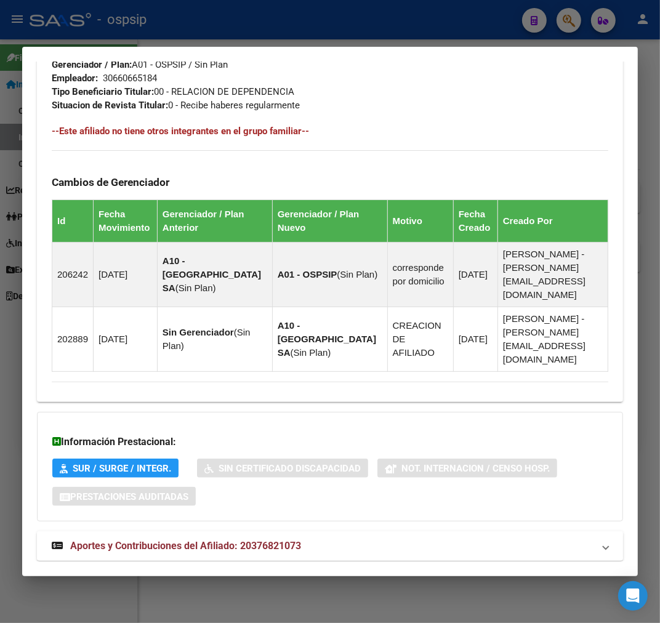
click at [438, 531] on mat-expansion-panel-header "Aportes y Contribuciones del Afiliado: 20376821073" at bounding box center [330, 546] width 586 height 30
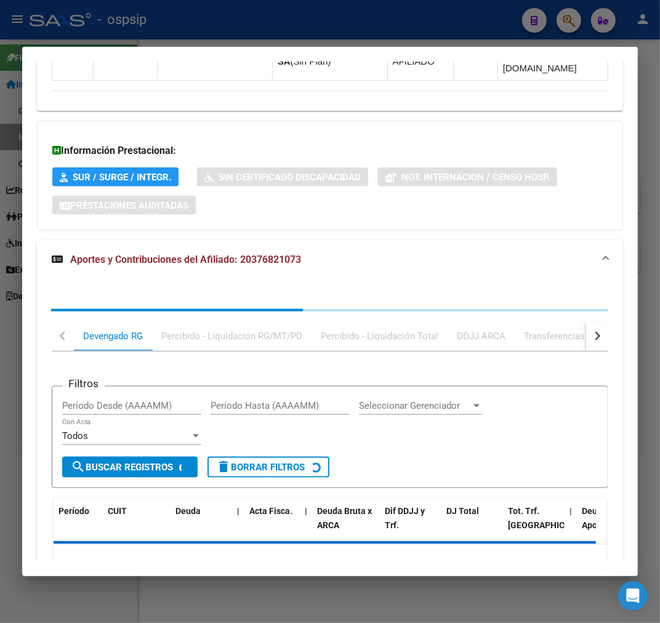
scroll to position [1029, 0]
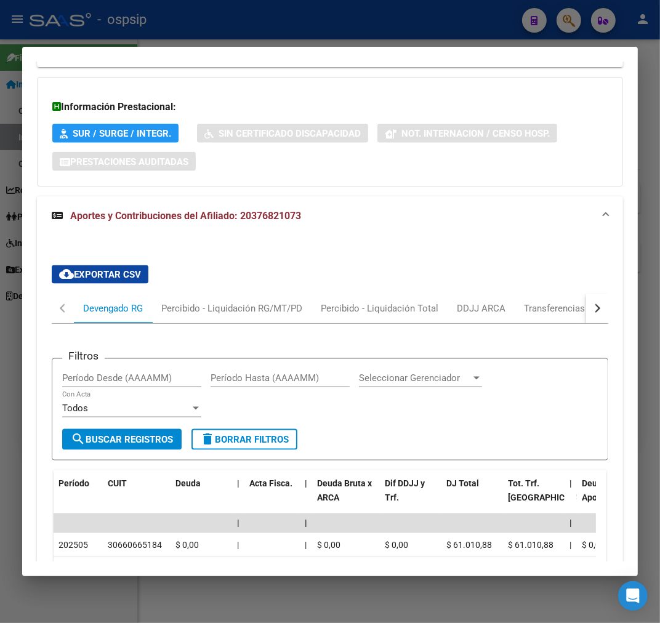
click at [591, 304] on div "button" at bounding box center [595, 308] width 9 height 9
click at [559, 294] on mat-tab-header "Devengado RG Percibido - Liquidación RG/MT/PD Percibido - Liquidación Total DDJ…" at bounding box center [330, 309] width 556 height 30
click at [524, 302] on div "ARCA Relaciones Laborales" at bounding box center [512, 309] width 115 height 14
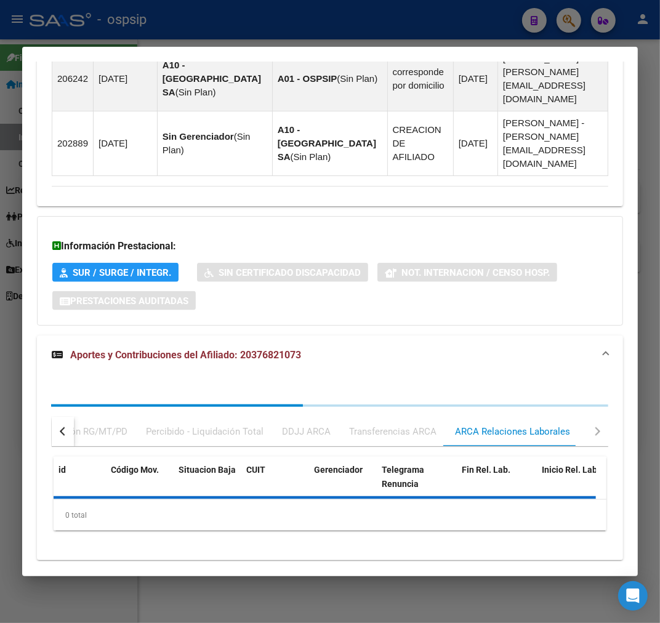
scroll to position [1009, 0]
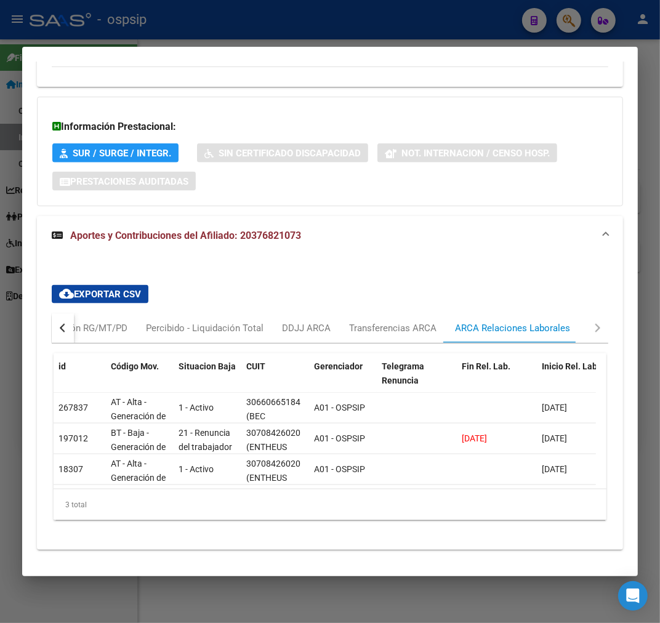
click at [394, 38] on div at bounding box center [330, 311] width 660 height 623
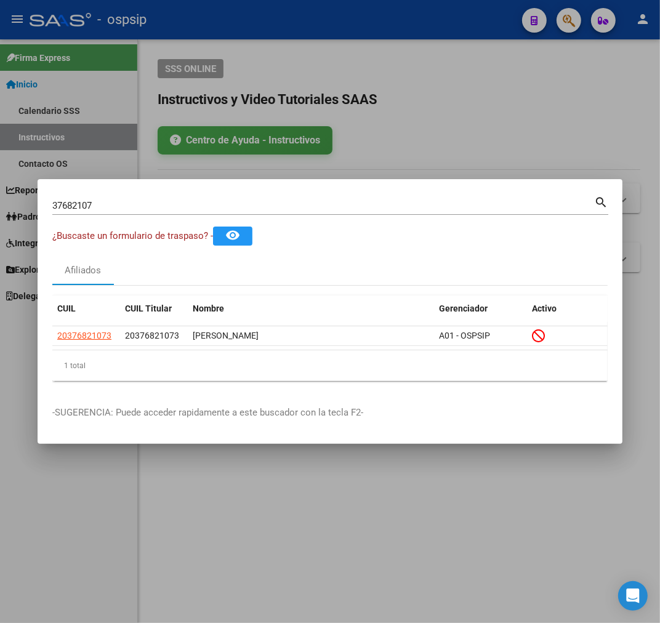
click at [394, 38] on div at bounding box center [330, 311] width 660 height 623
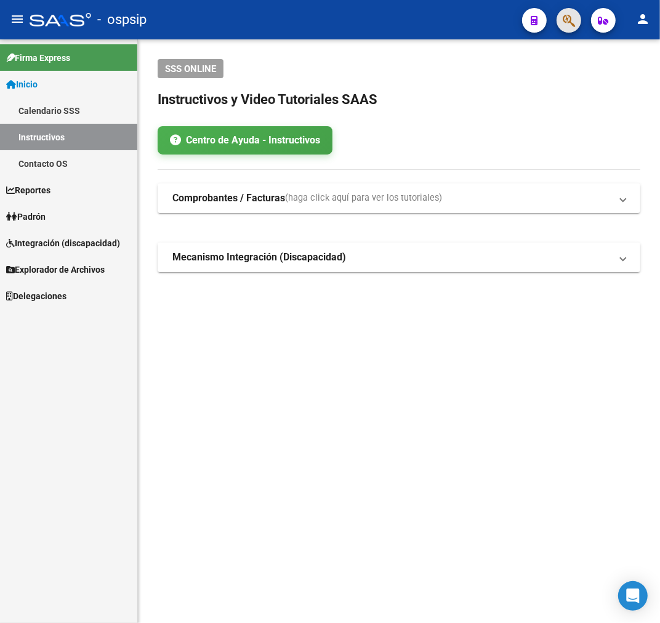
click at [564, 28] on span "button" at bounding box center [568, 20] width 12 height 25
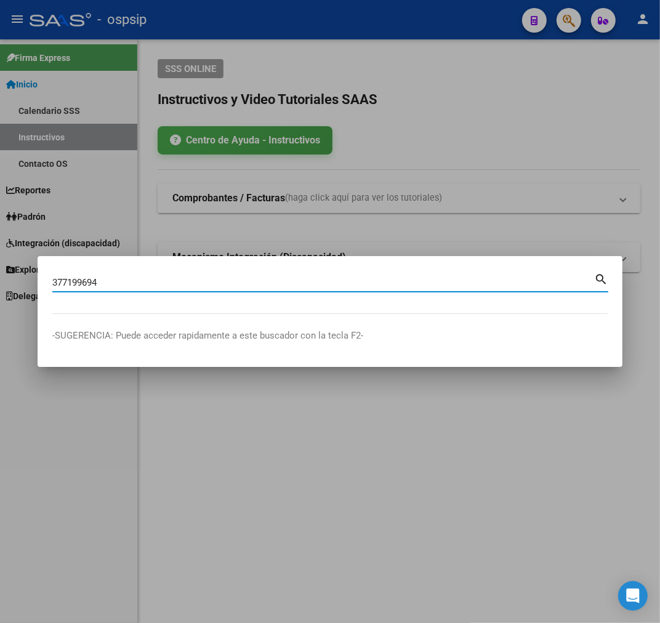
type input "377199694"
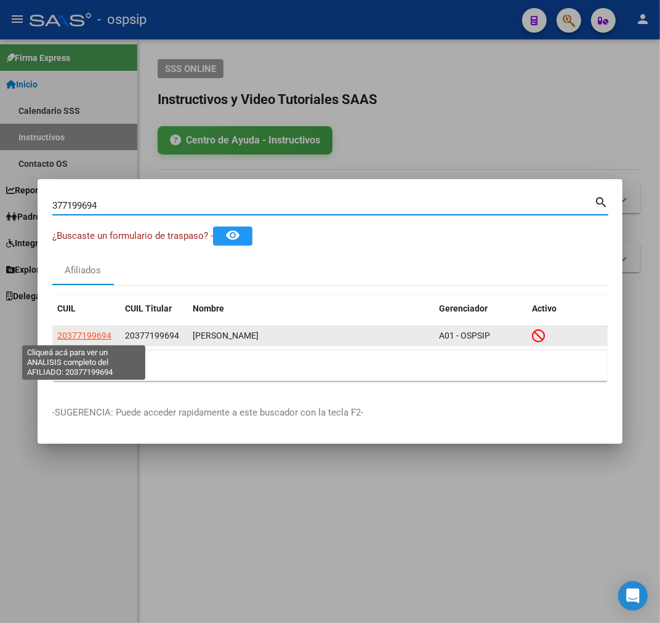
click at [89, 334] on span "20377199694" at bounding box center [84, 335] width 54 height 10
type textarea "20377199694"
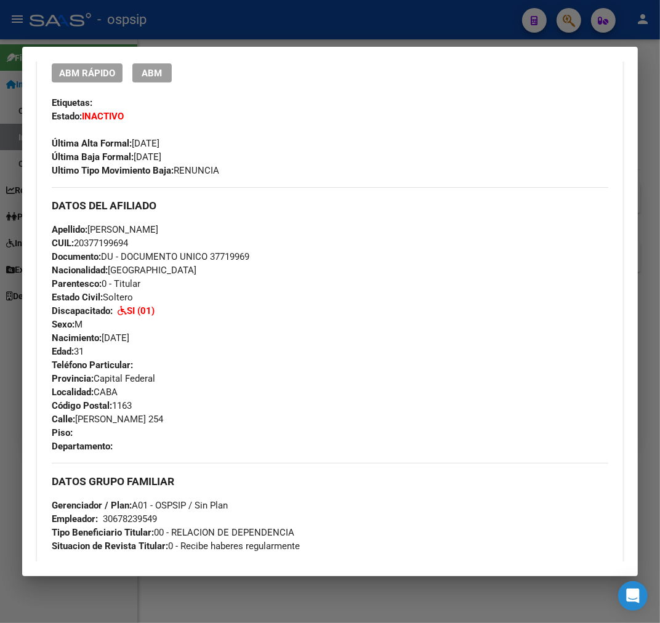
scroll to position [342, 0]
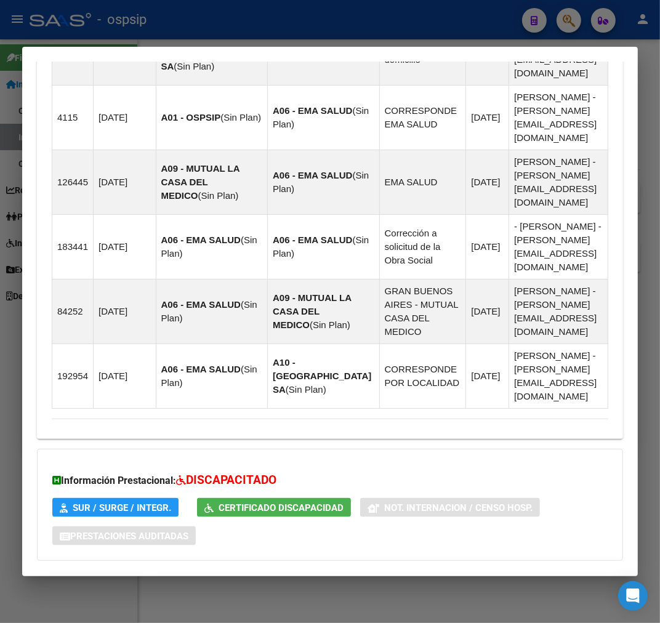
click at [432, 578] on mat-panel-title "Aportes y Contribuciones del Afiliado: 20377199694" at bounding box center [323, 585] width 542 height 15
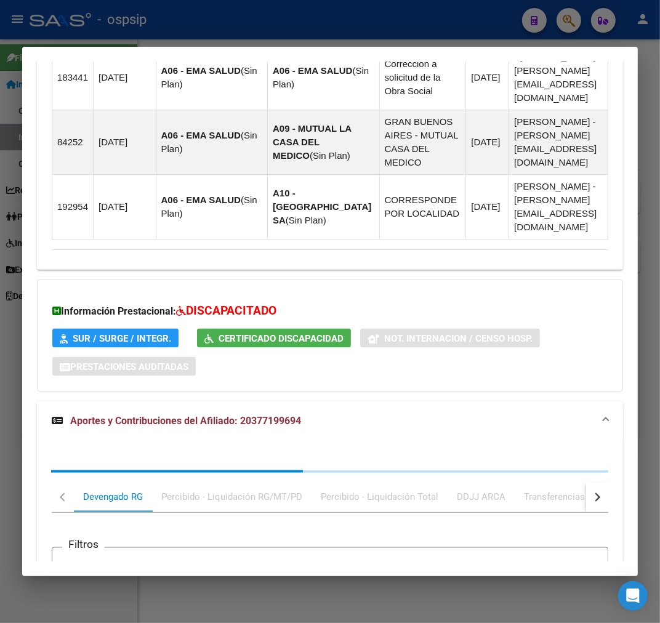
scroll to position [1327, 0]
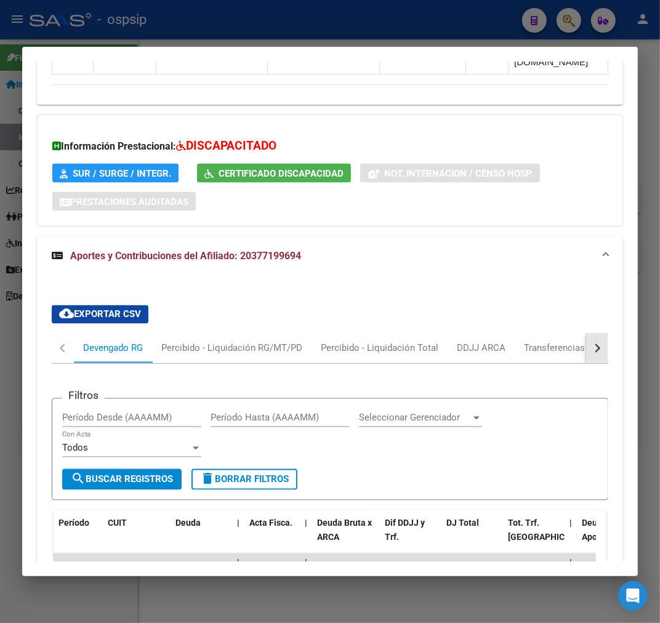
click at [586, 334] on button "button" at bounding box center [597, 349] width 22 height 30
click at [542, 342] on div "ARCA Relaciones Laborales" at bounding box center [512, 349] width 115 height 14
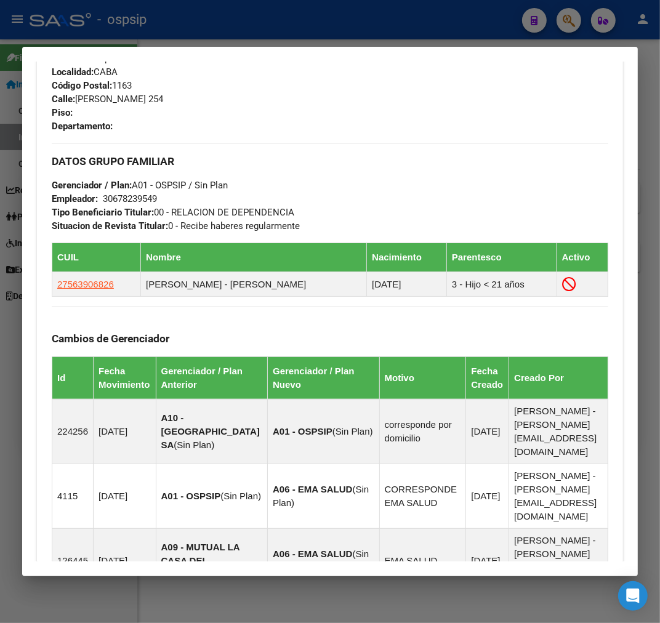
scroll to position [615, 0]
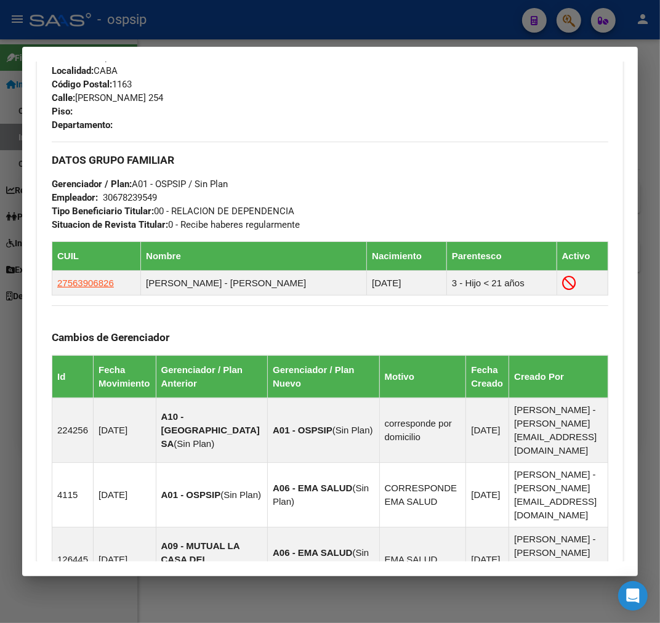
click at [340, 20] on div at bounding box center [330, 311] width 660 height 623
drag, startPoint x: 340, startPoint y: 20, endPoint x: 396, endPoint y: 58, distance: 68.1
click at [346, 31] on div at bounding box center [330, 311] width 660 height 623
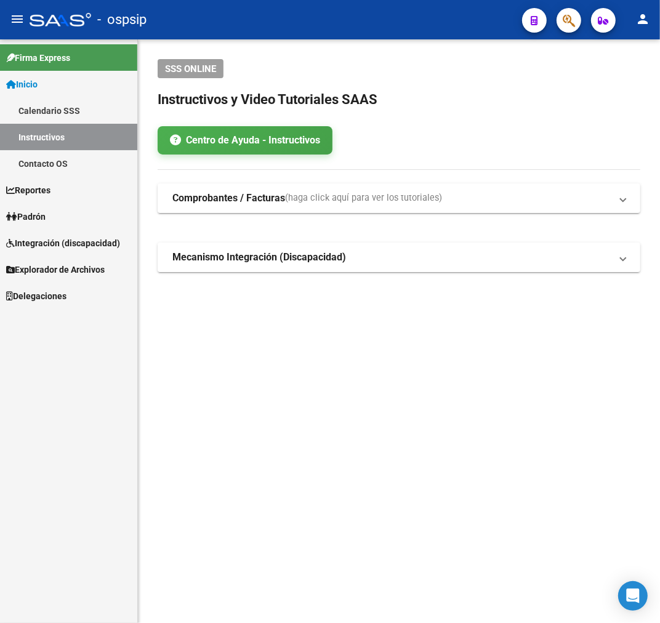
click at [568, 26] on icon "button" at bounding box center [568, 21] width 12 height 14
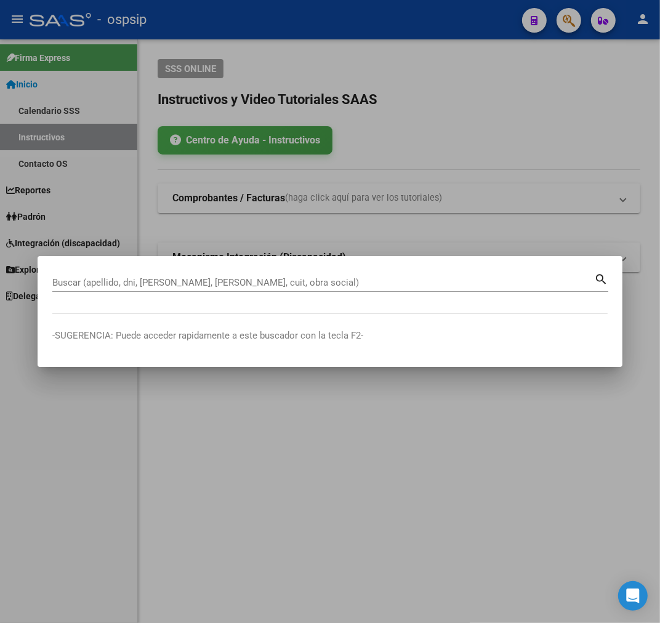
drag, startPoint x: 191, startPoint y: 274, endPoint x: 207, endPoint y: 262, distance: 20.6
click at [192, 274] on div "Buscar (apellido, dni, cuil, nro traspaso, cuit, obra social)" at bounding box center [323, 282] width 542 height 18
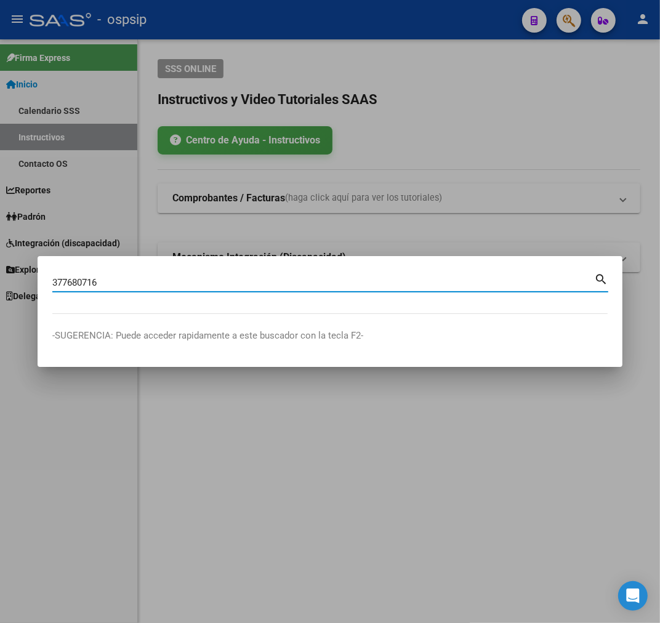
type input "377680716"
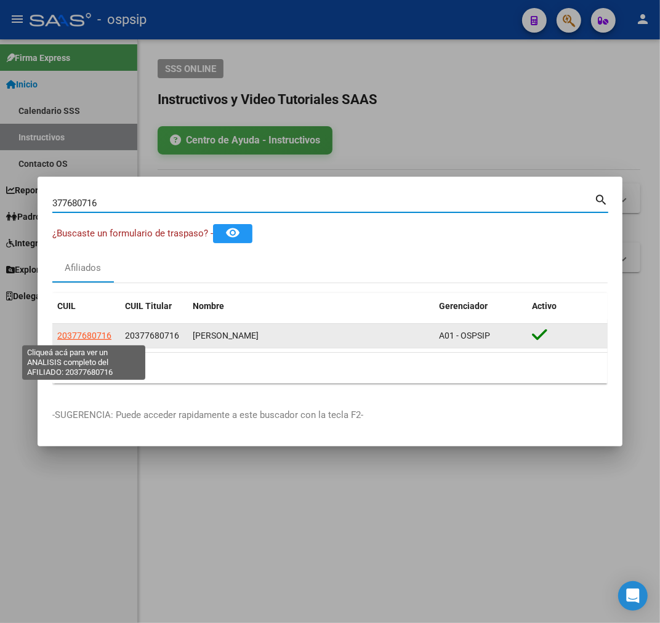
click at [95, 334] on span "20377680716" at bounding box center [84, 335] width 54 height 10
type textarea "20377680716"
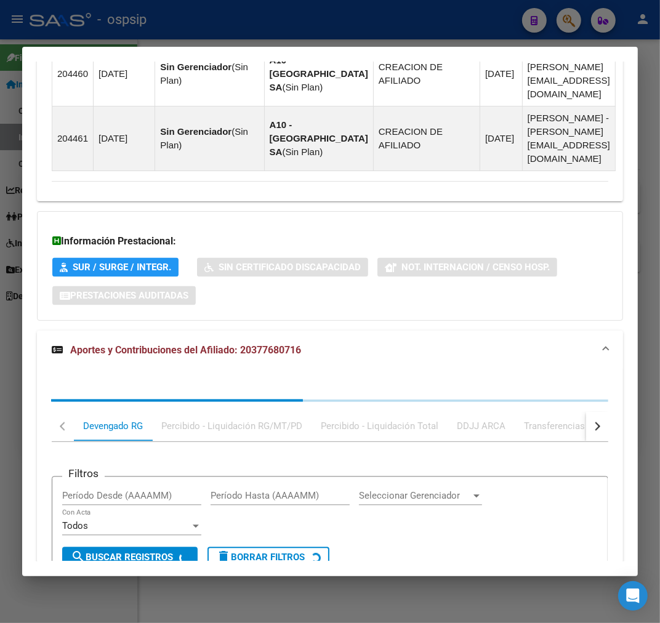
scroll to position [1511, 0]
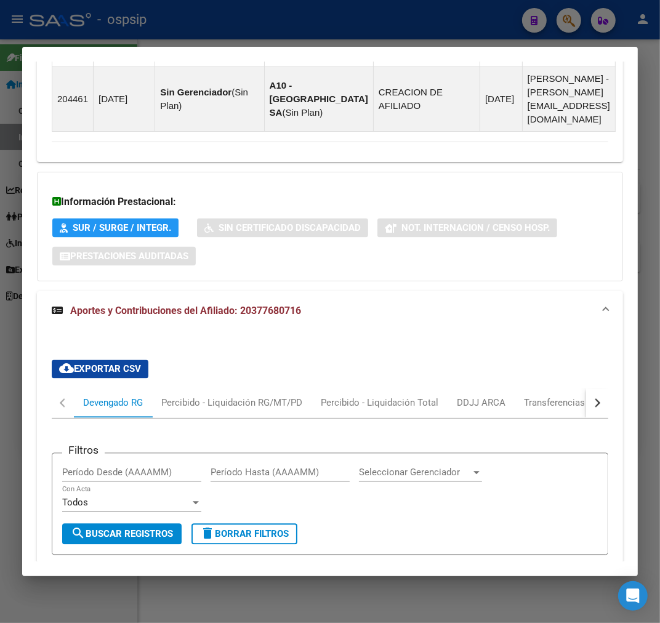
click at [588, 388] on button "button" at bounding box center [597, 403] width 22 height 30
click at [548, 388] on div "ARCA Relaciones Laborales" at bounding box center [513, 403] width 134 height 30
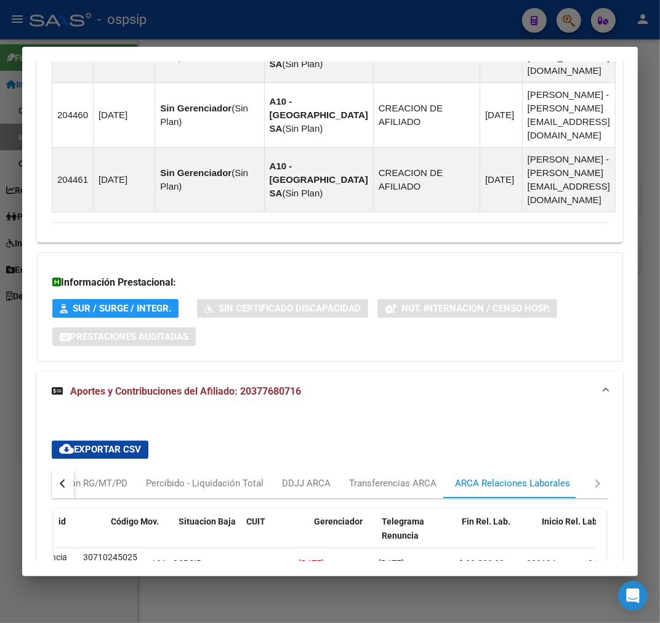
scroll to position [0, 0]
click at [363, 372] on mat-expansion-panel-header "Aportes y Contribuciones del Afiliado: 20377680716" at bounding box center [330, 391] width 586 height 39
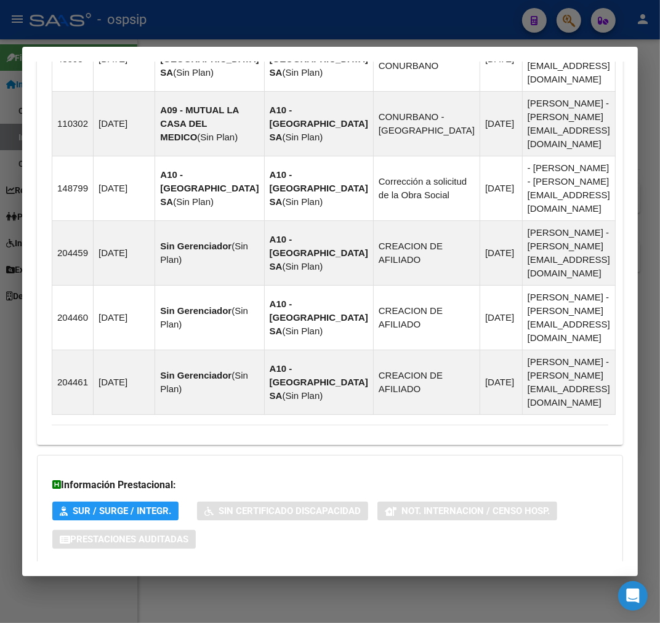
scroll to position [1178, 0]
